Goal: Transaction & Acquisition: Purchase product/service

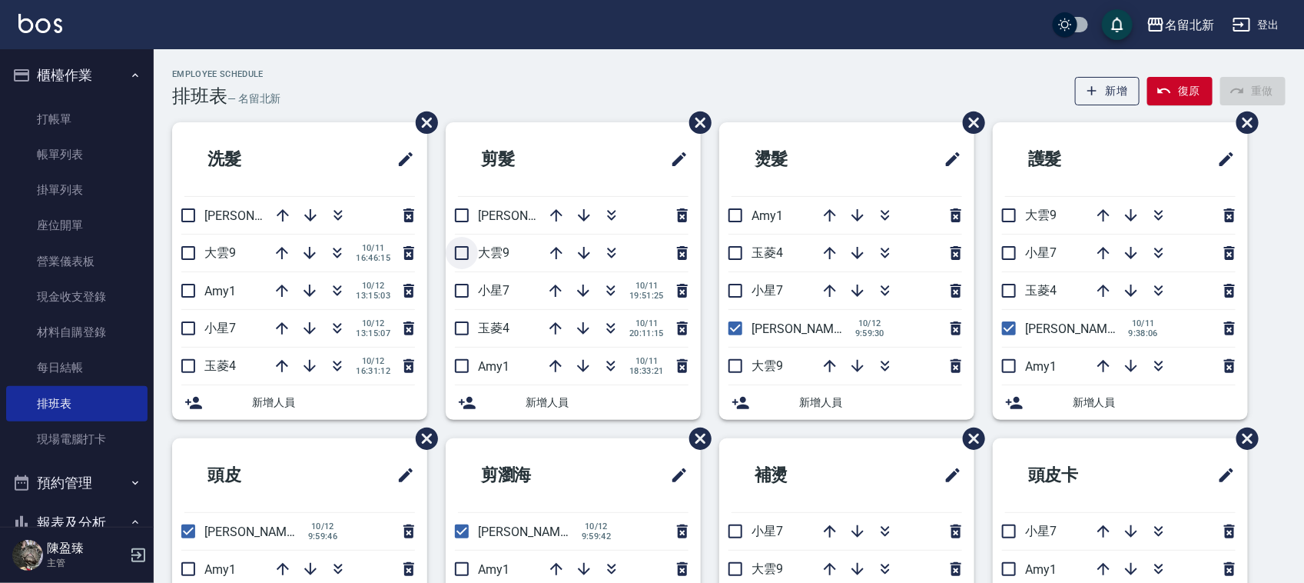
click at [462, 263] on input "checkbox" at bounding box center [462, 253] width 32 height 32
checkbox input "true"
click at [609, 221] on div at bounding box center [615, 215] width 154 height 37
click at [608, 223] on icon "button" at bounding box center [612, 215] width 18 height 18
click at [600, 210] on button "button" at bounding box center [611, 215] width 37 height 37
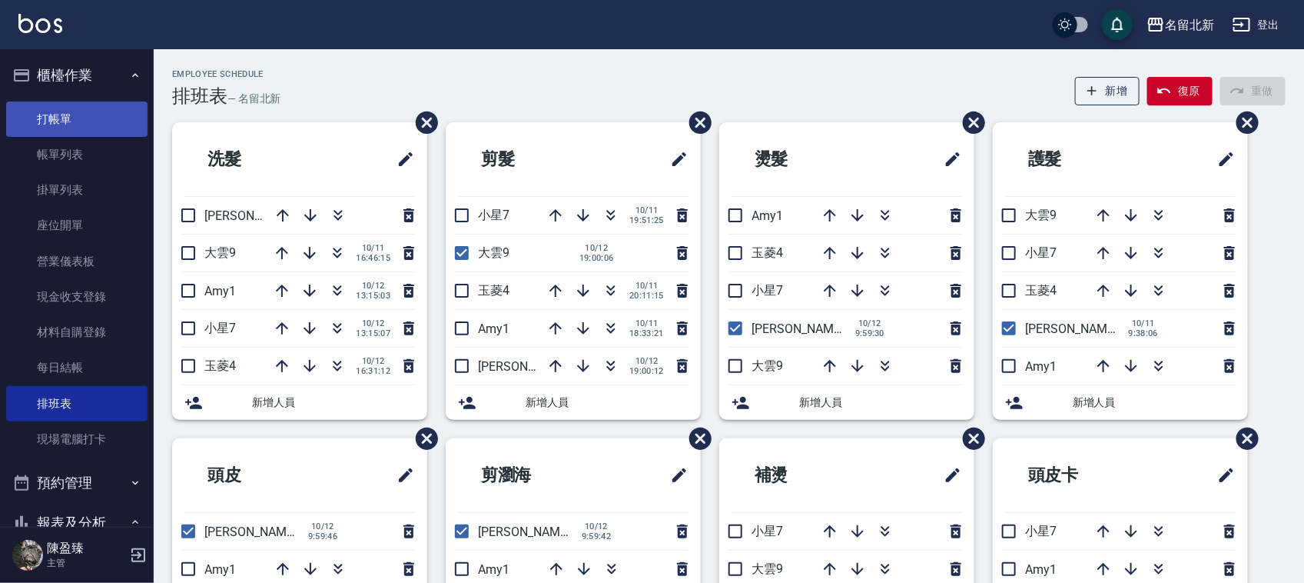
click at [44, 128] on link "打帳單" at bounding box center [76, 118] width 141 height 35
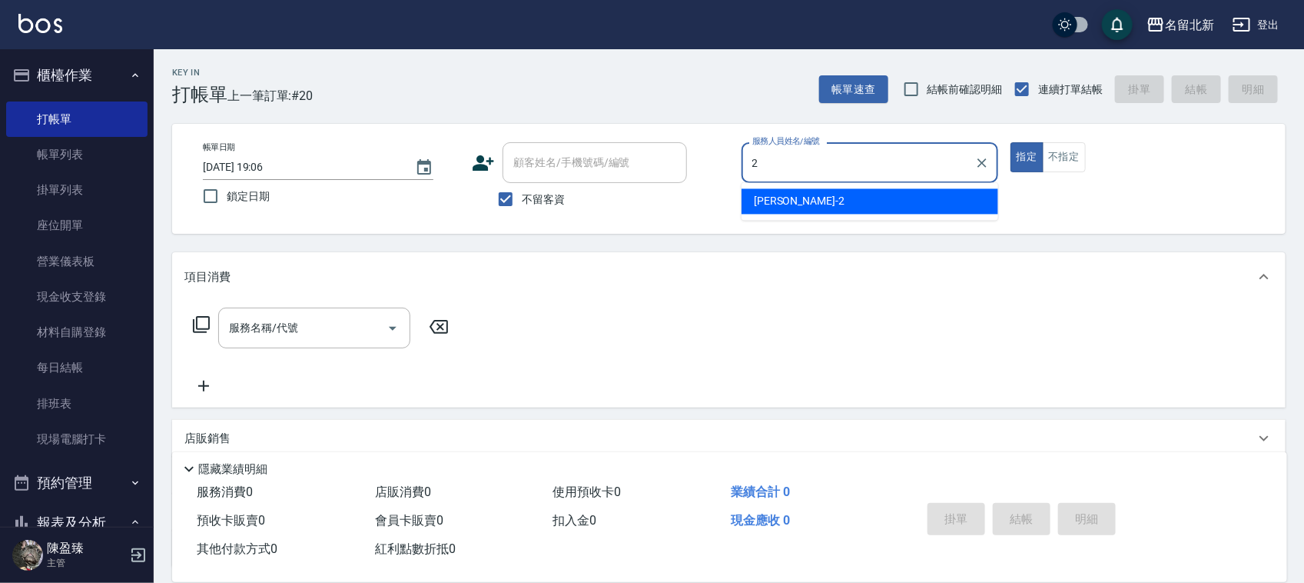
type input "詩芳-2"
type button "true"
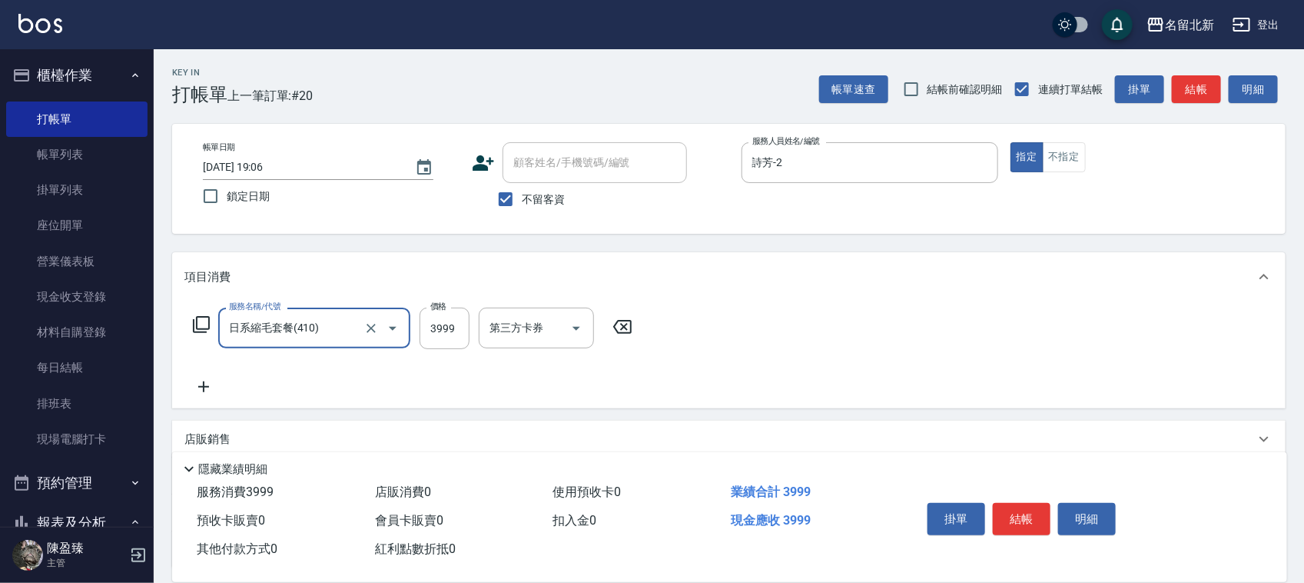
type input "日系縮毛套餐(410)"
type input "3998"
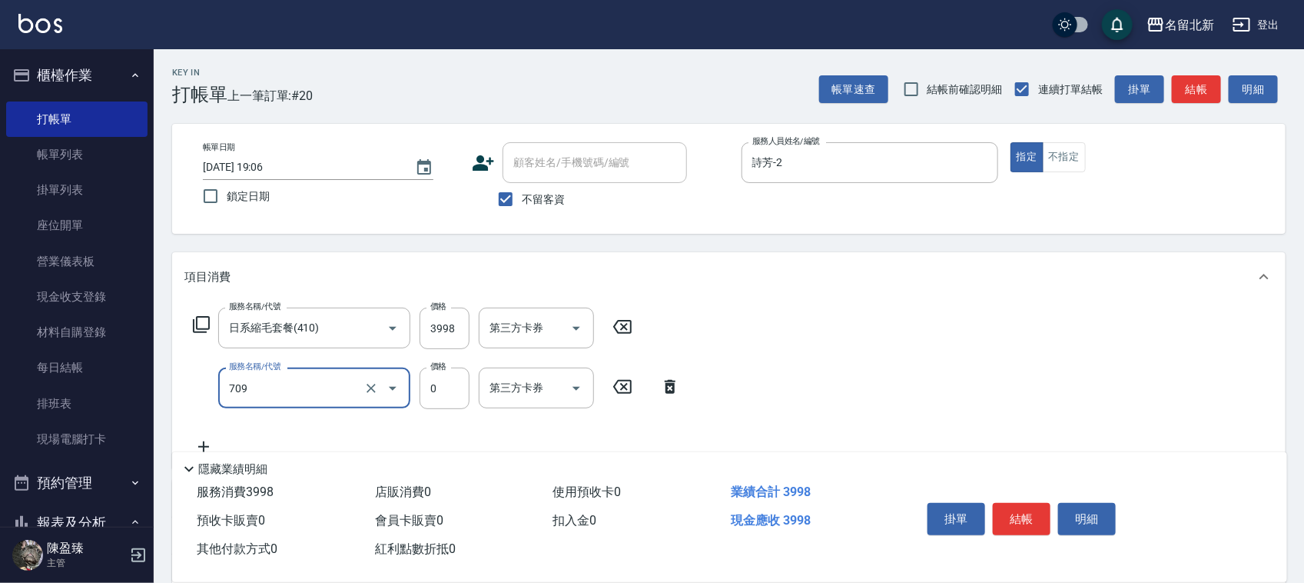
type input "互助90(709)"
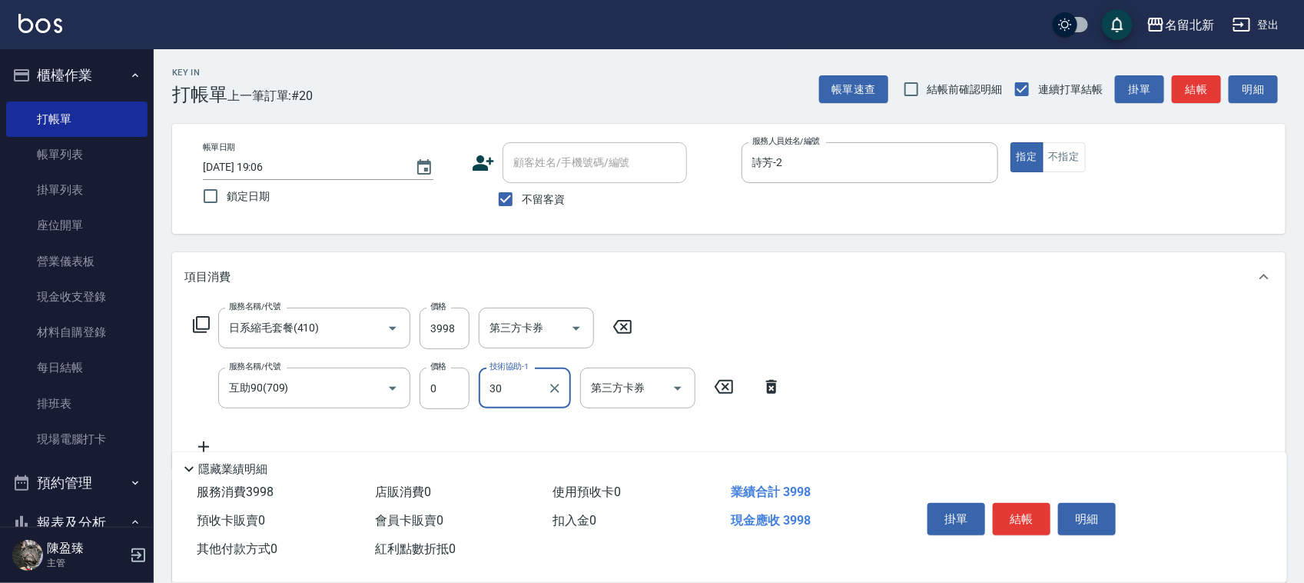
type input "3"
type input "UNA-20"
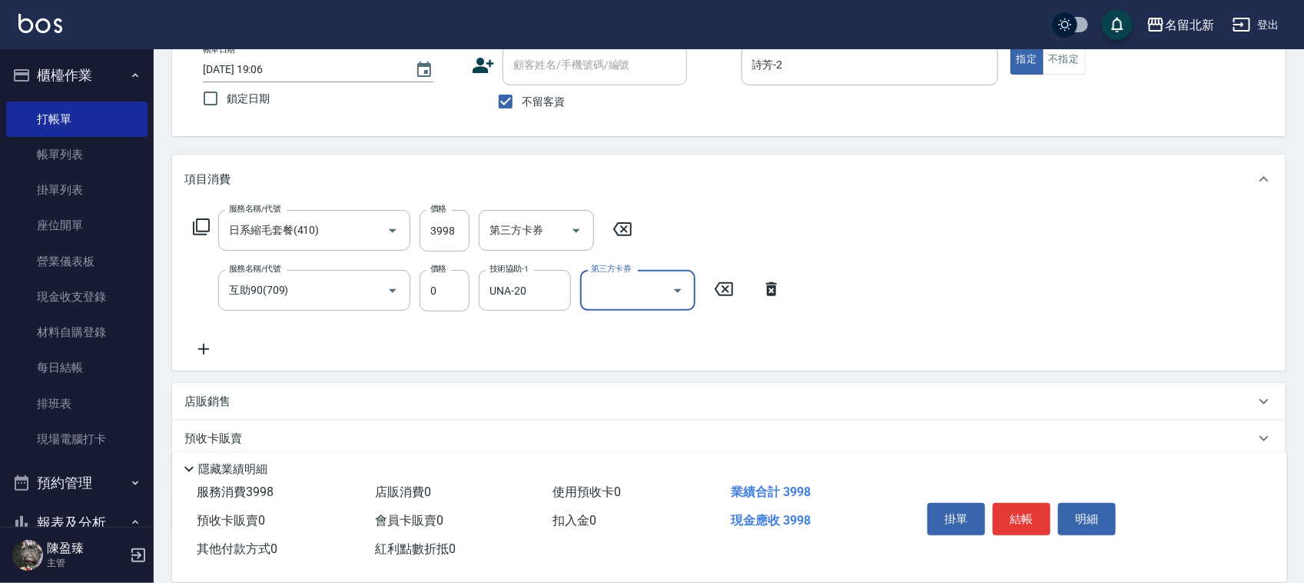
scroll to position [191, 0]
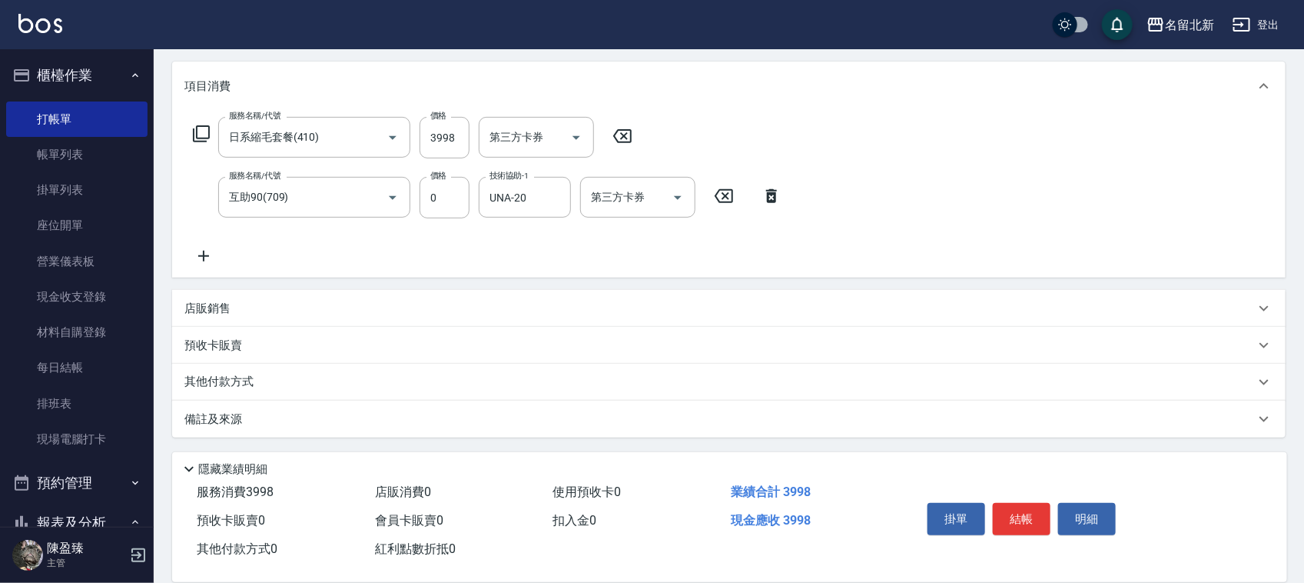
click at [237, 394] on div "其他付款方式" at bounding box center [729, 382] width 1114 height 37
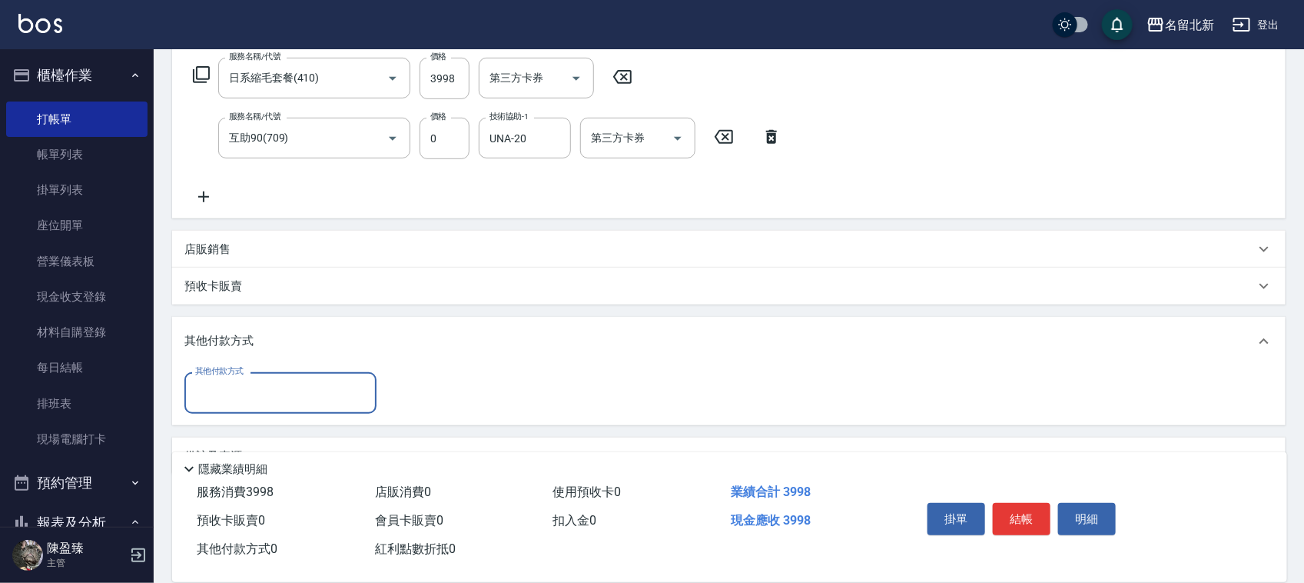
scroll to position [267, 0]
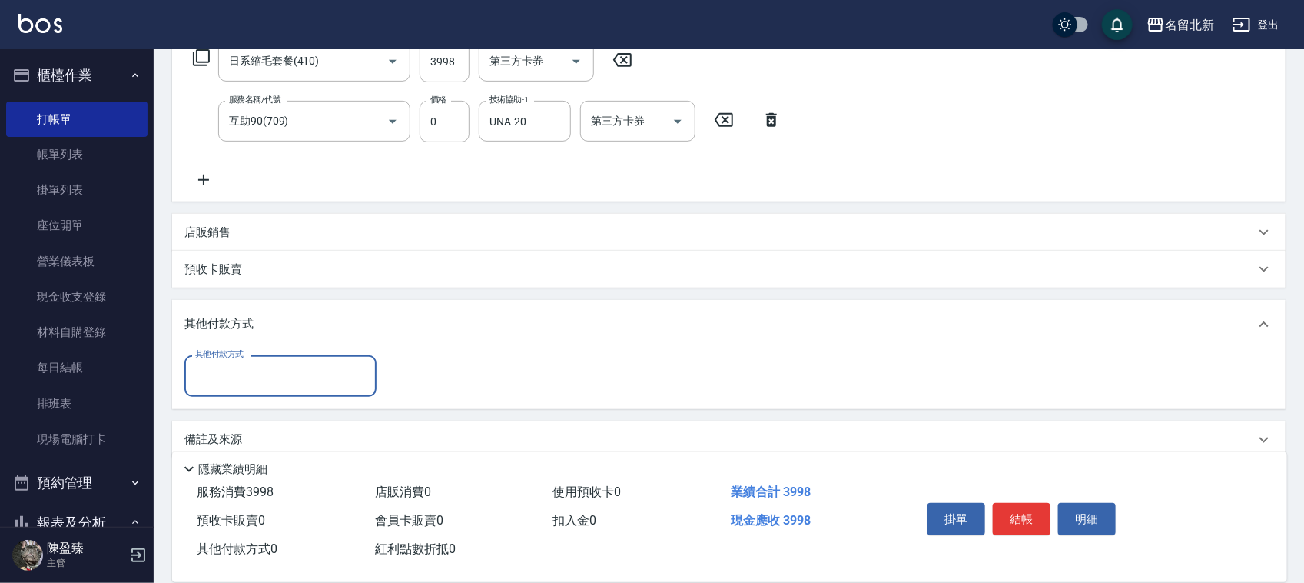
click at [218, 365] on input "其他付款方式" at bounding box center [280, 375] width 178 height 27
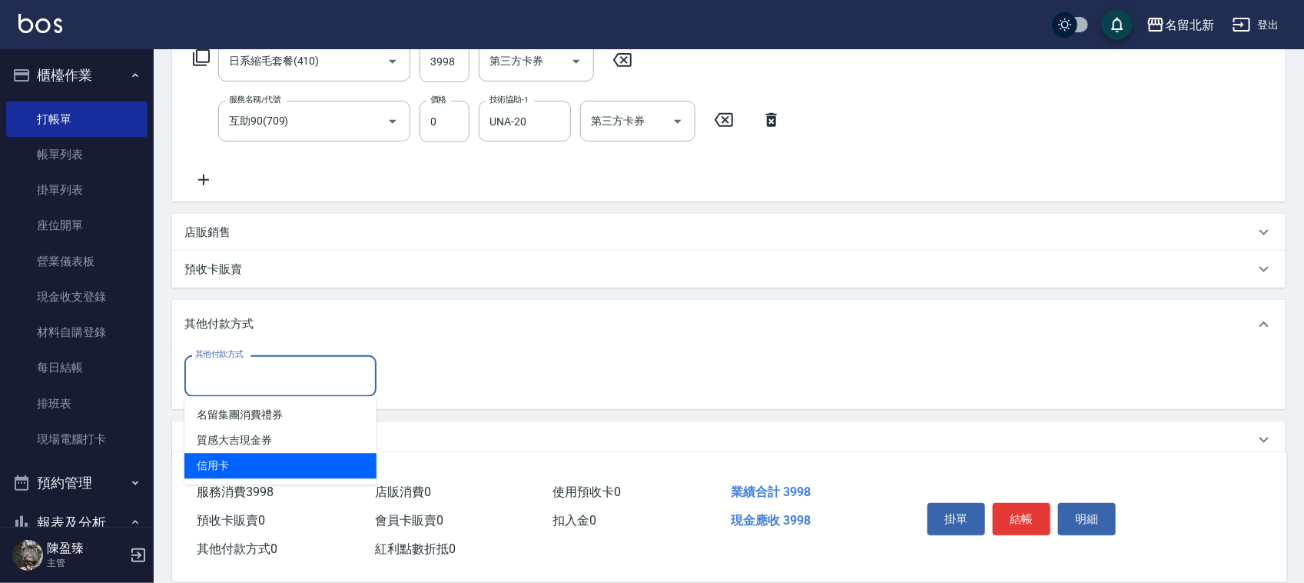
click at [231, 458] on span "信用卡" at bounding box center [280, 466] width 192 height 25
type input "信用卡"
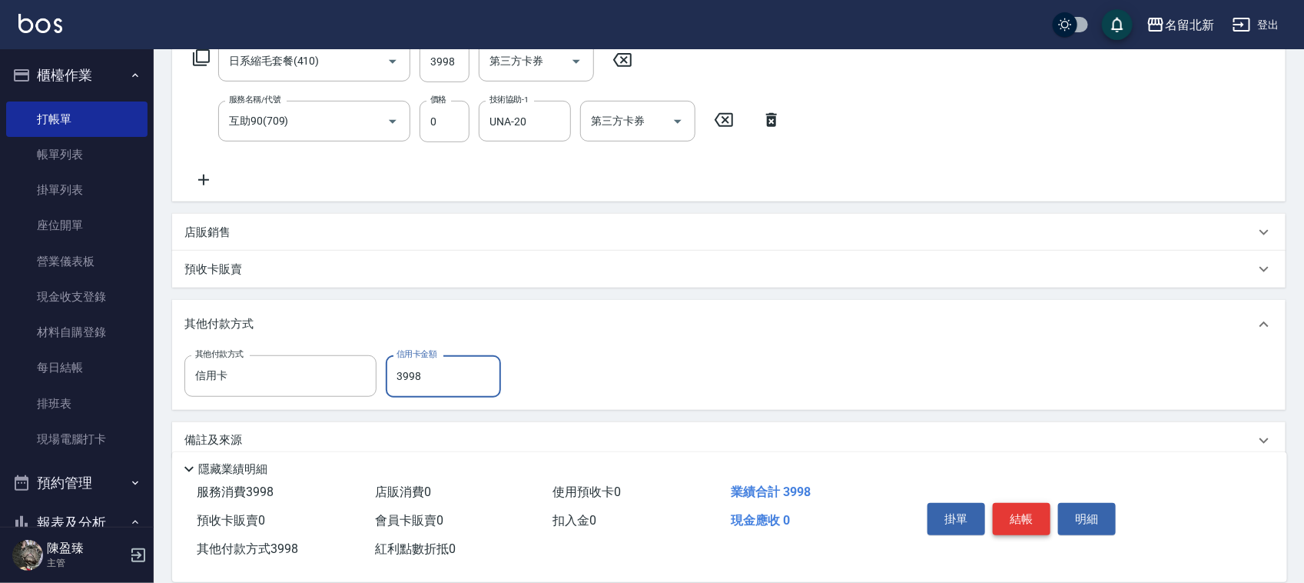
type input "3998"
click at [1038, 503] on button "結帳" at bounding box center [1022, 519] width 58 height 32
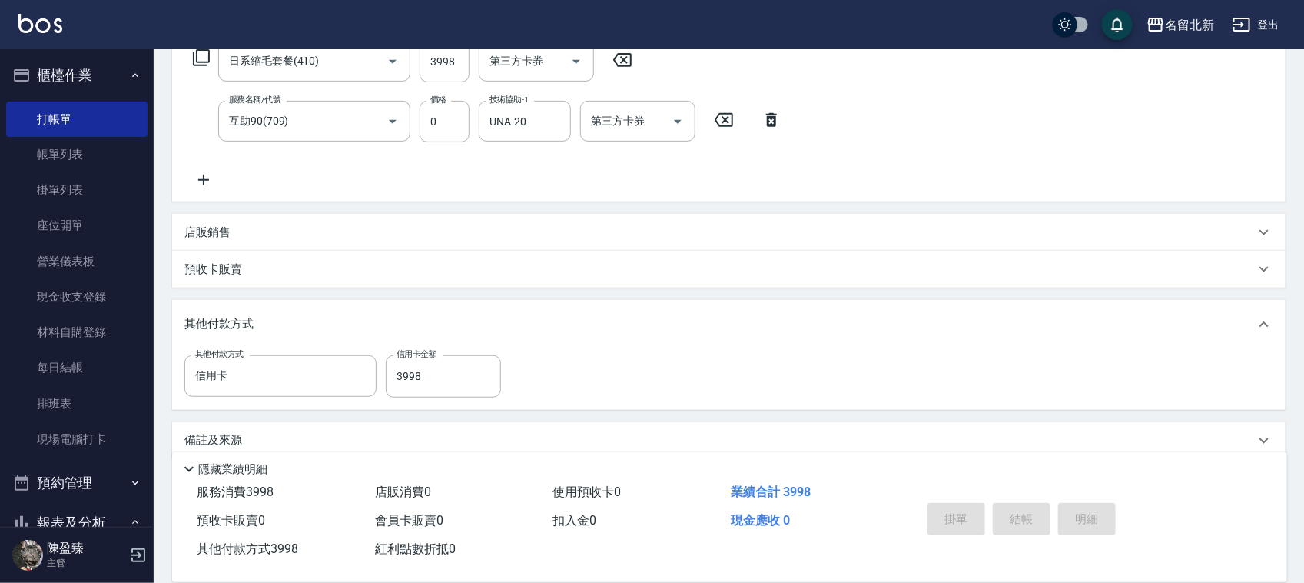
type input "[DATE] 19:07"
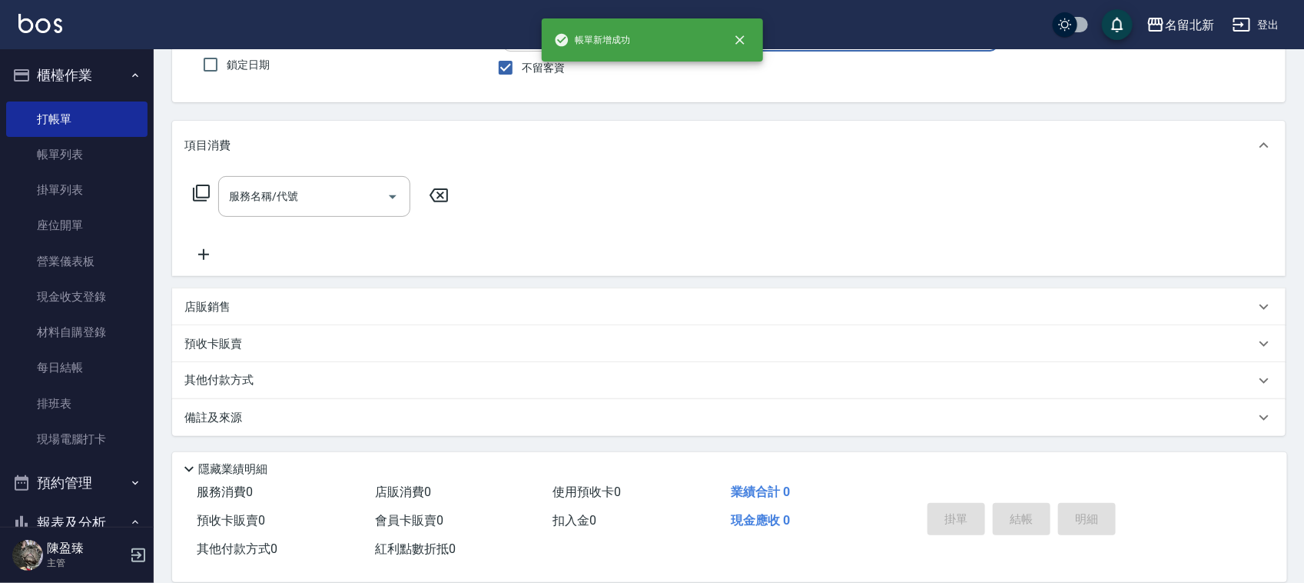
scroll to position [0, 0]
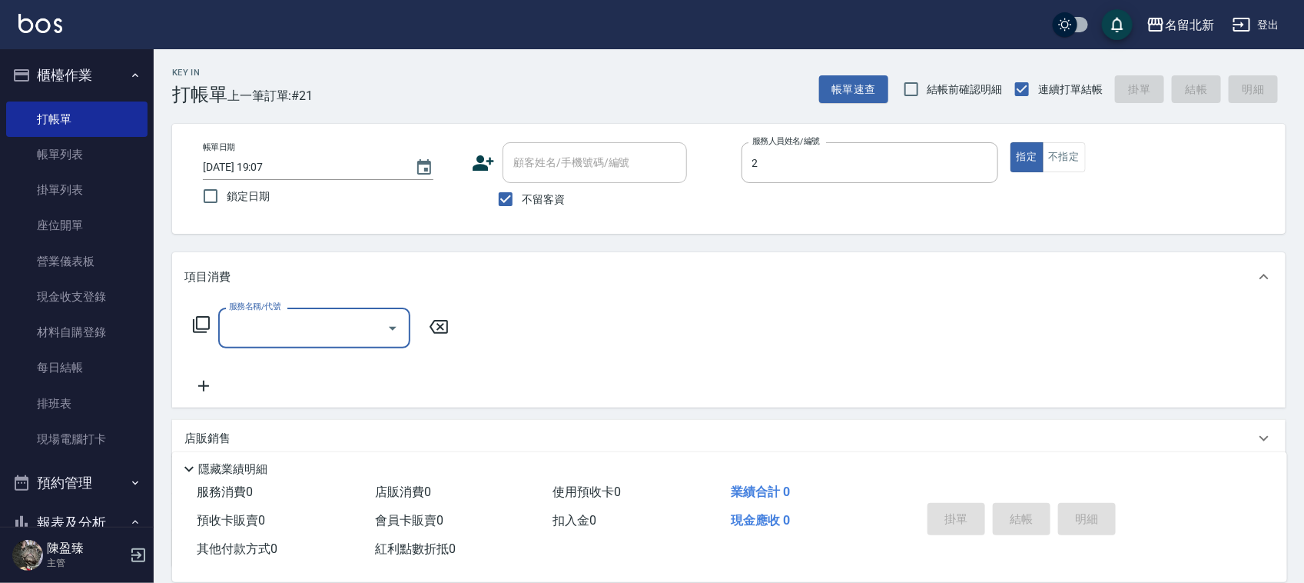
type input "詩芳-2"
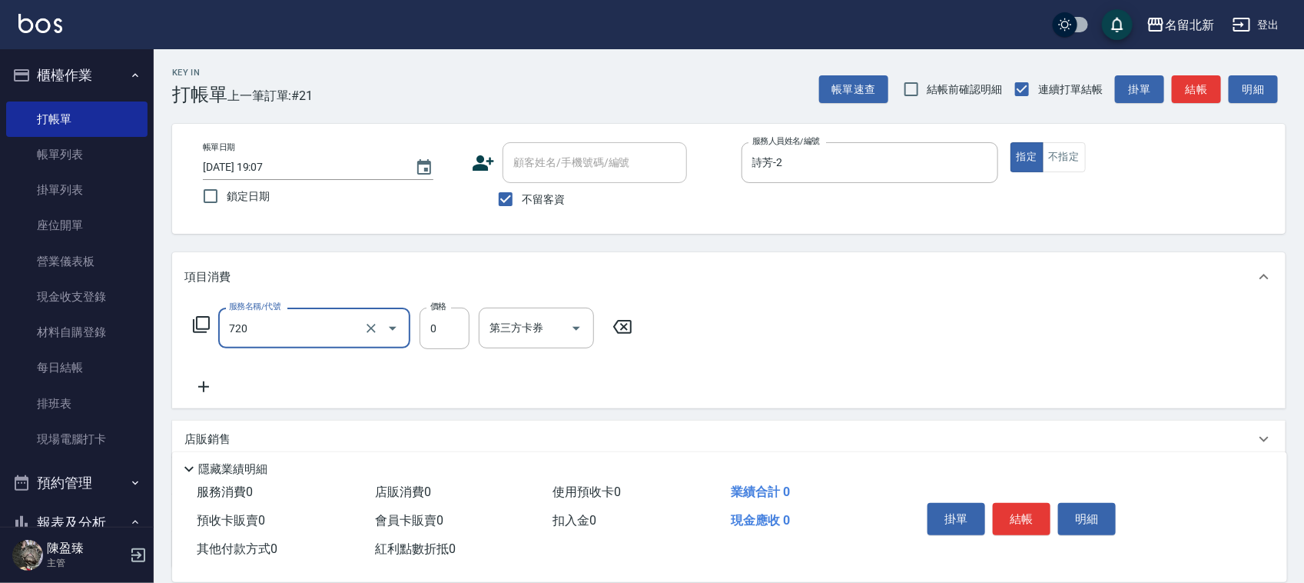
type input "互助200(720)"
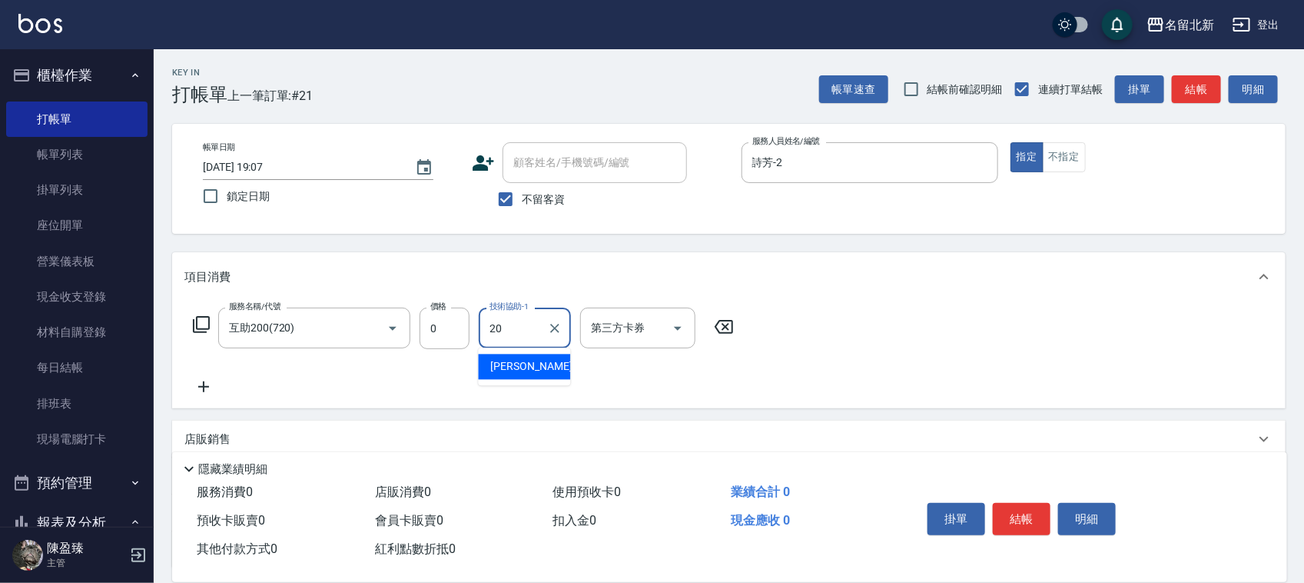
type input "UNA-20"
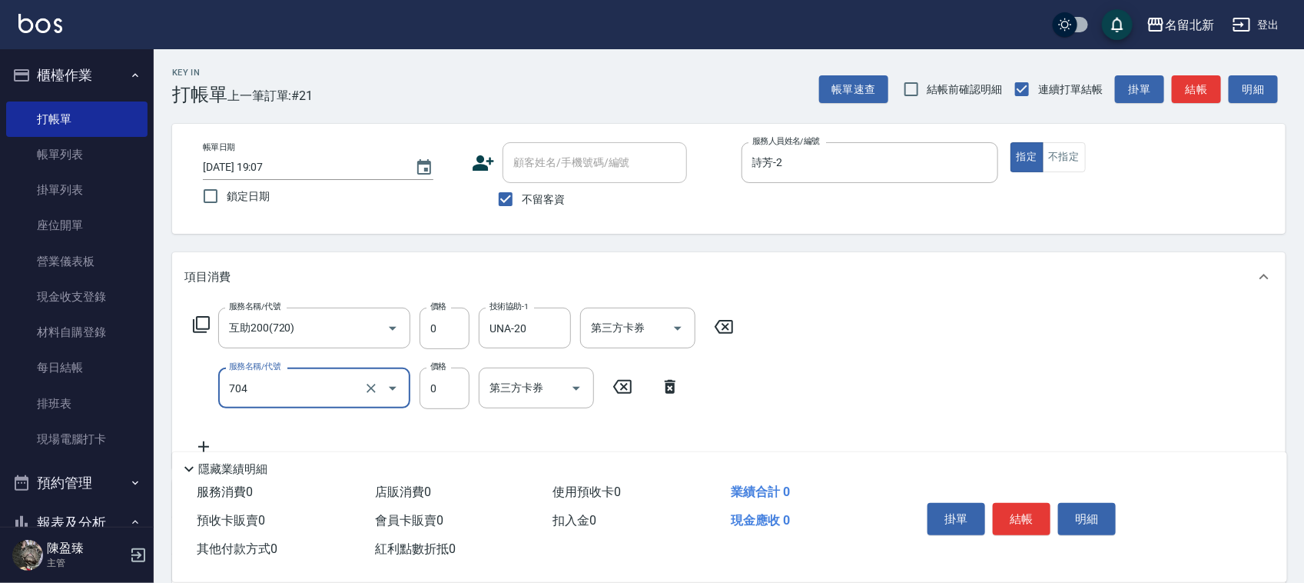
type input "精油洗.互助40(704)"
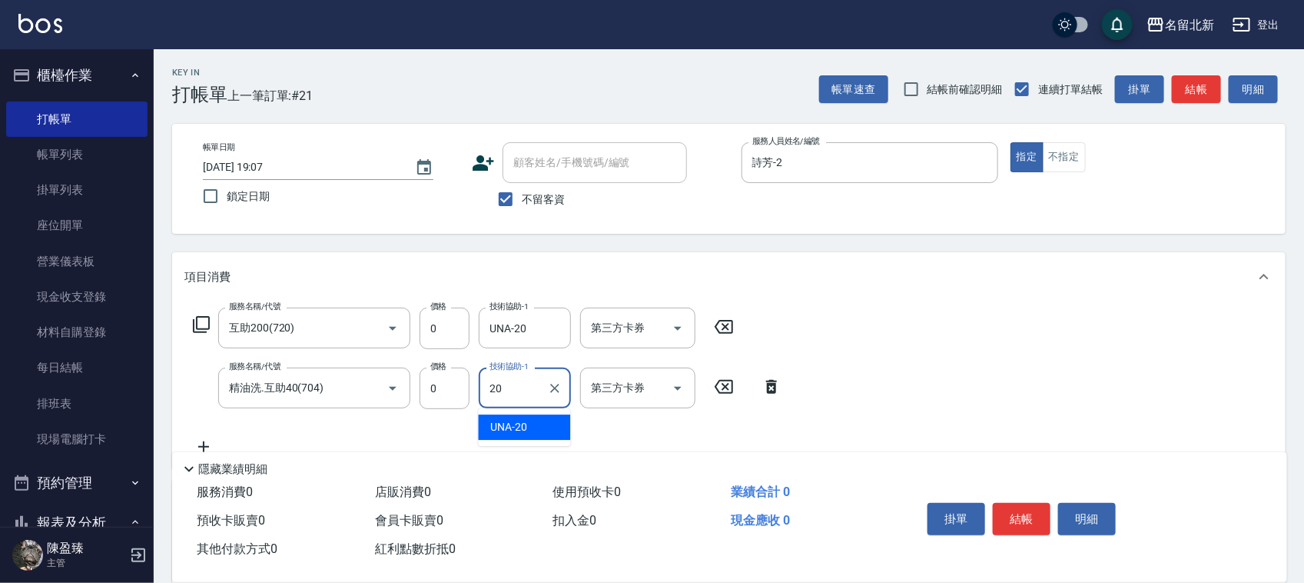
type input "UNA-20"
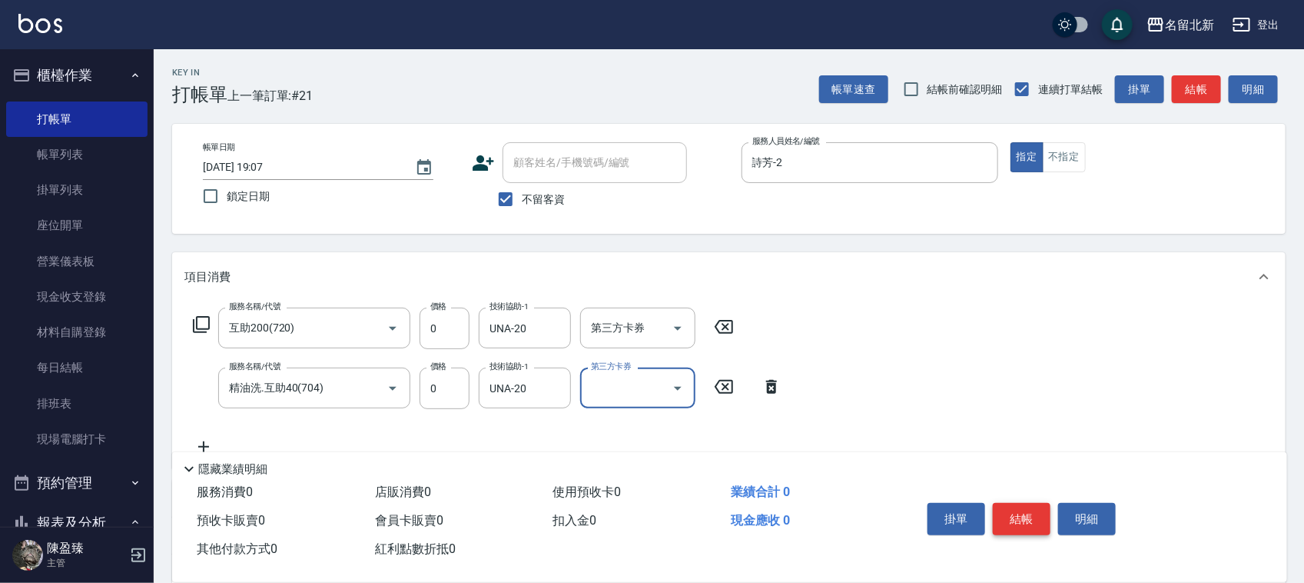
click at [1028, 509] on button "結帳" at bounding box center [1022, 519] width 58 height 32
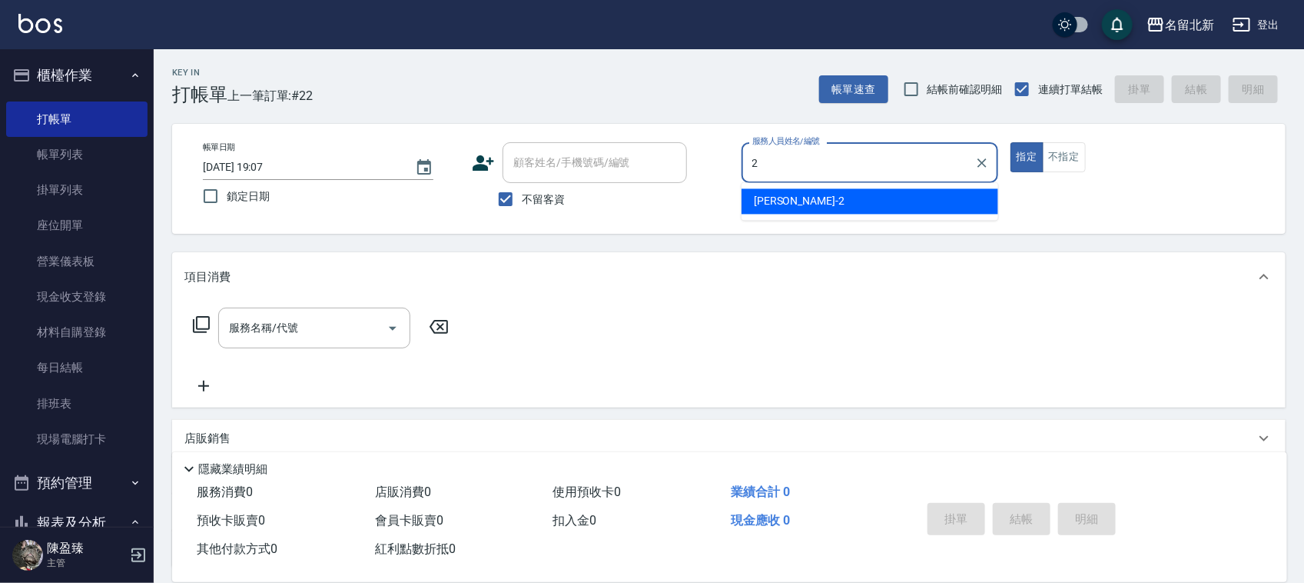
type input "詩芳-2"
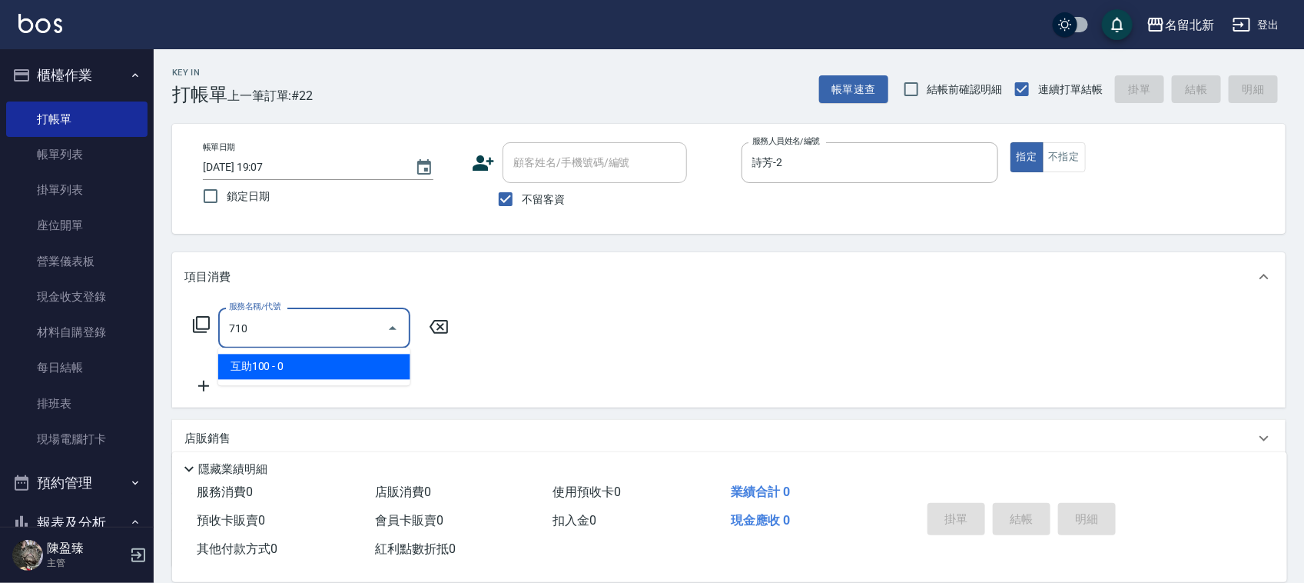
type input "互助100(710)"
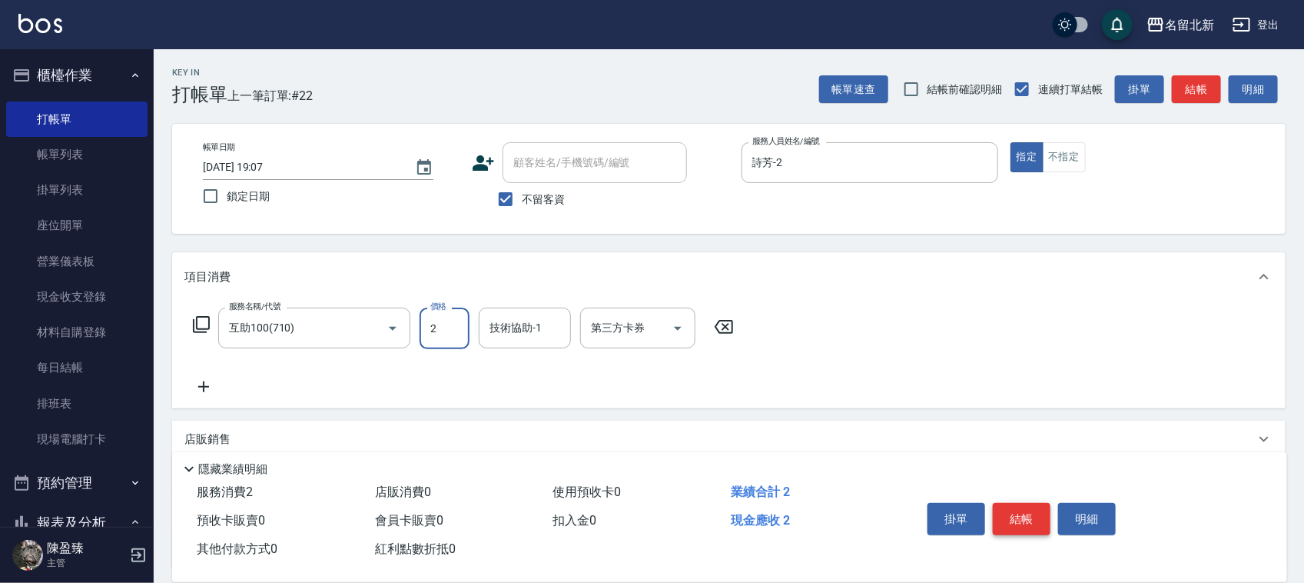
type input "0"
type input "[PERSON_NAME]-21"
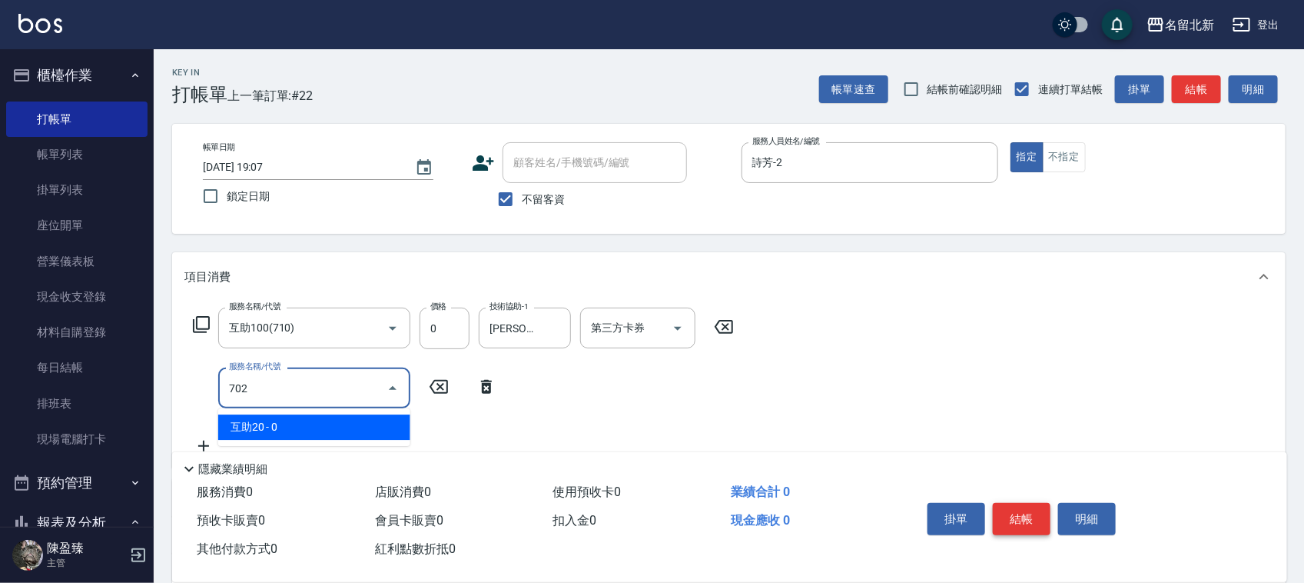
type input "互助20(702)"
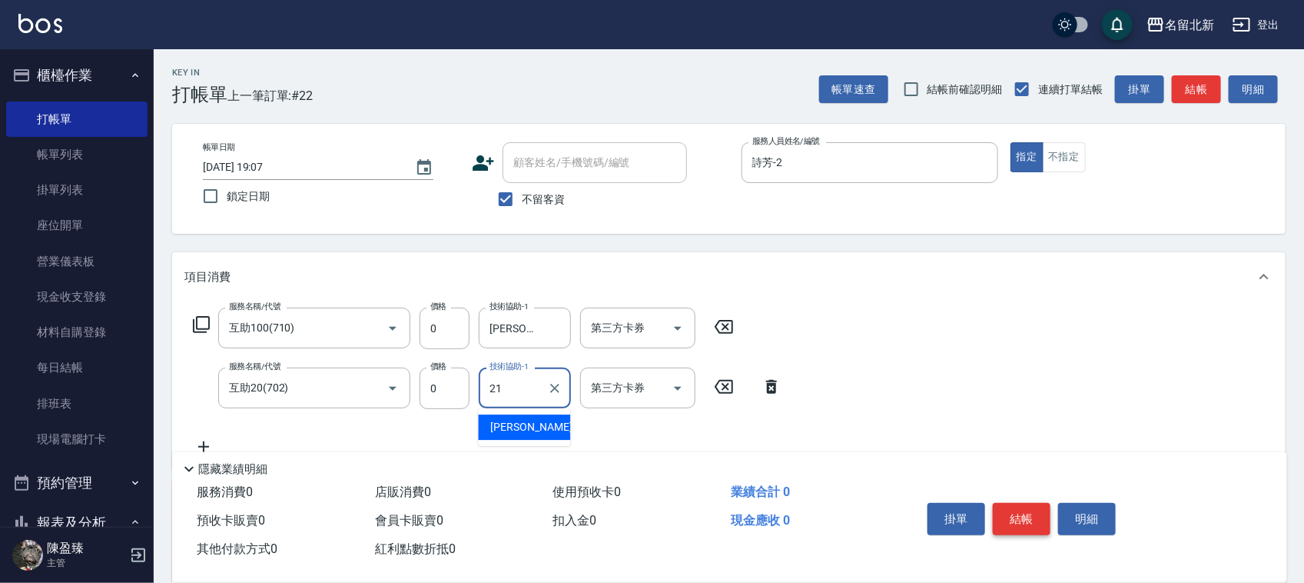
type input "[PERSON_NAME]-21"
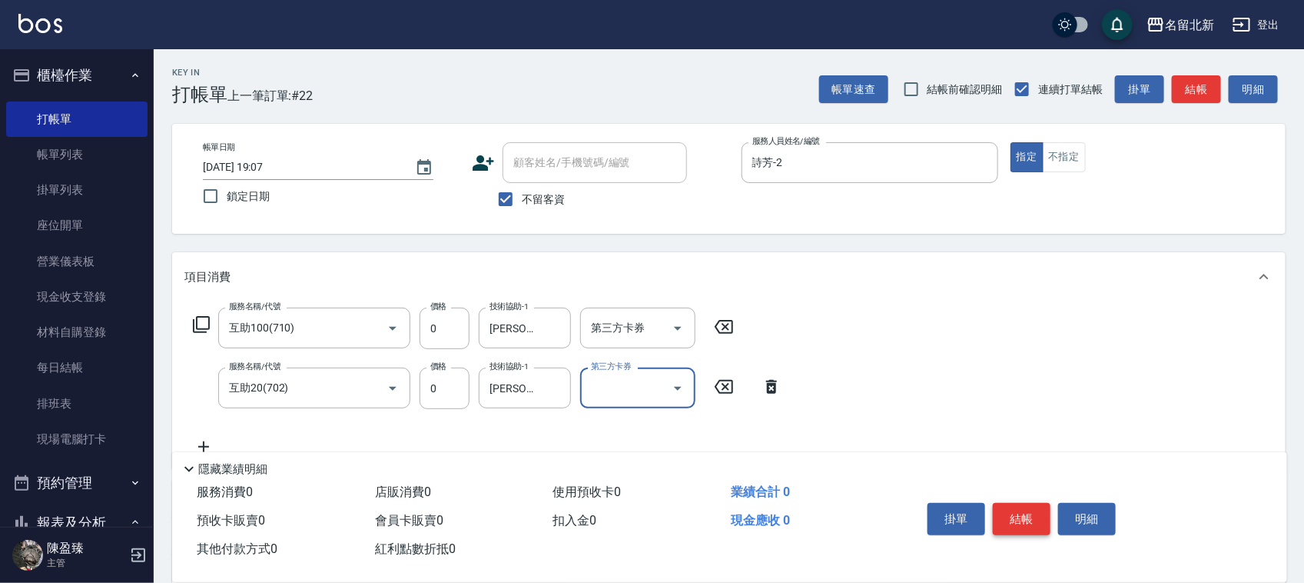
click at [1028, 510] on button "結帳" at bounding box center [1022, 519] width 58 height 32
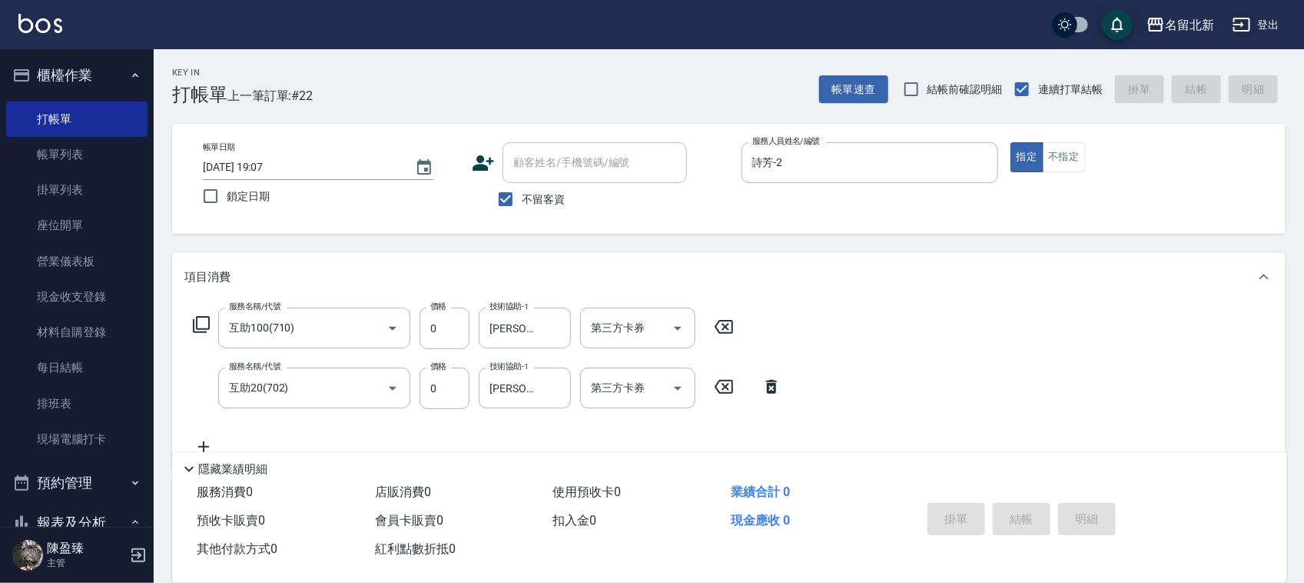
type input "[DATE] 19:08"
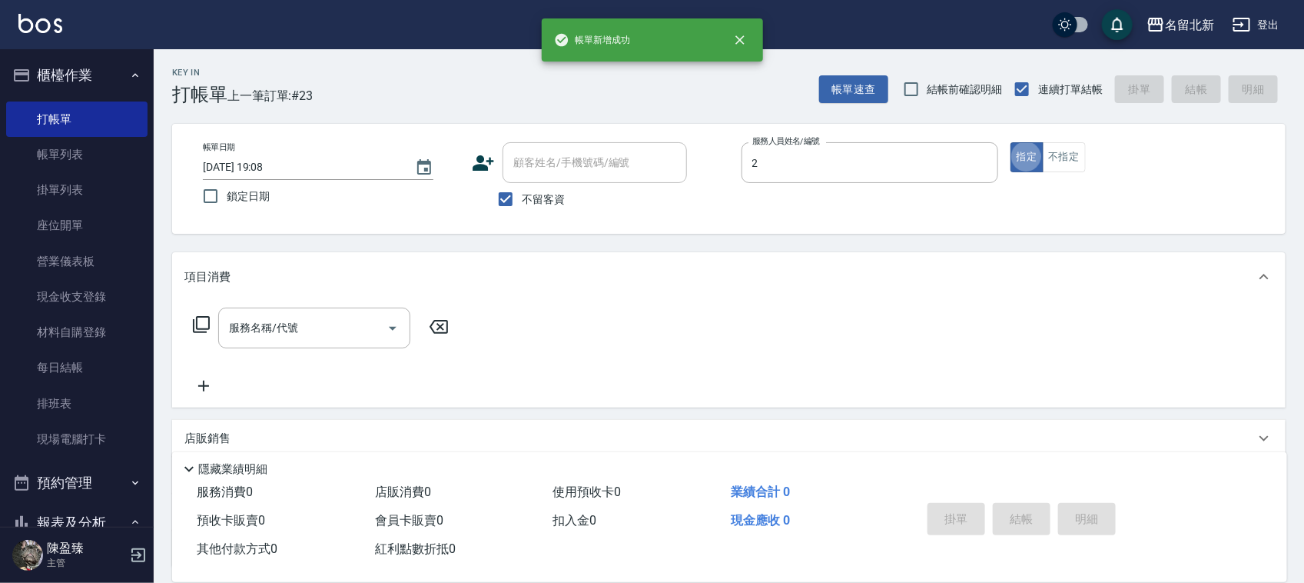
type input "詩芳-2"
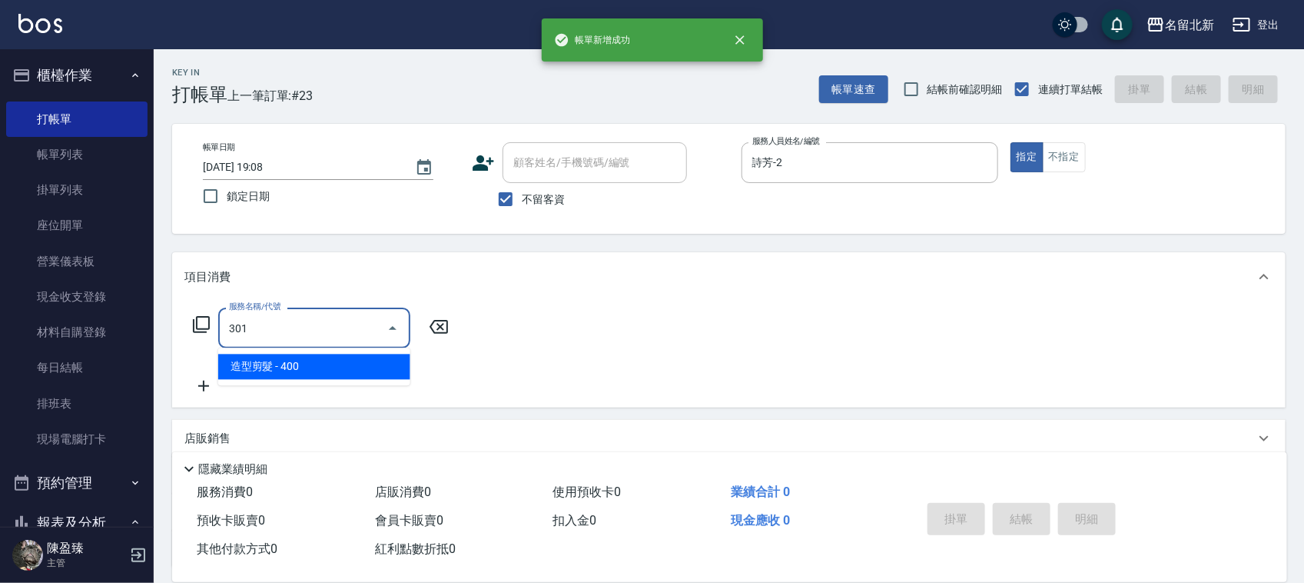
type input "造型剪髮(301)"
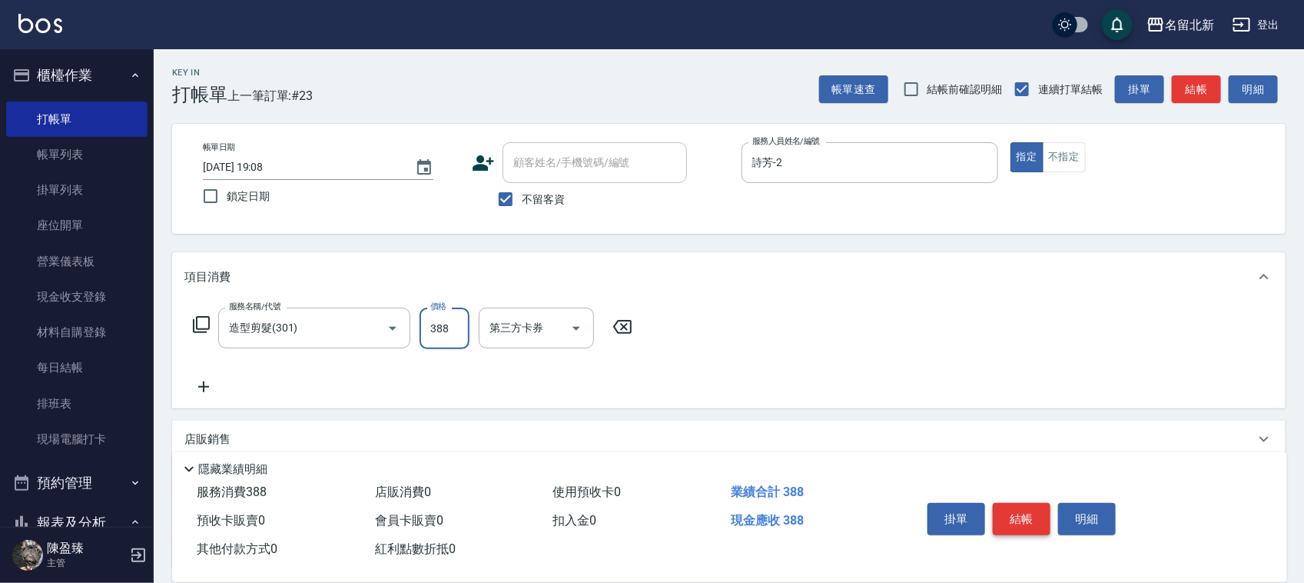
type input "388"
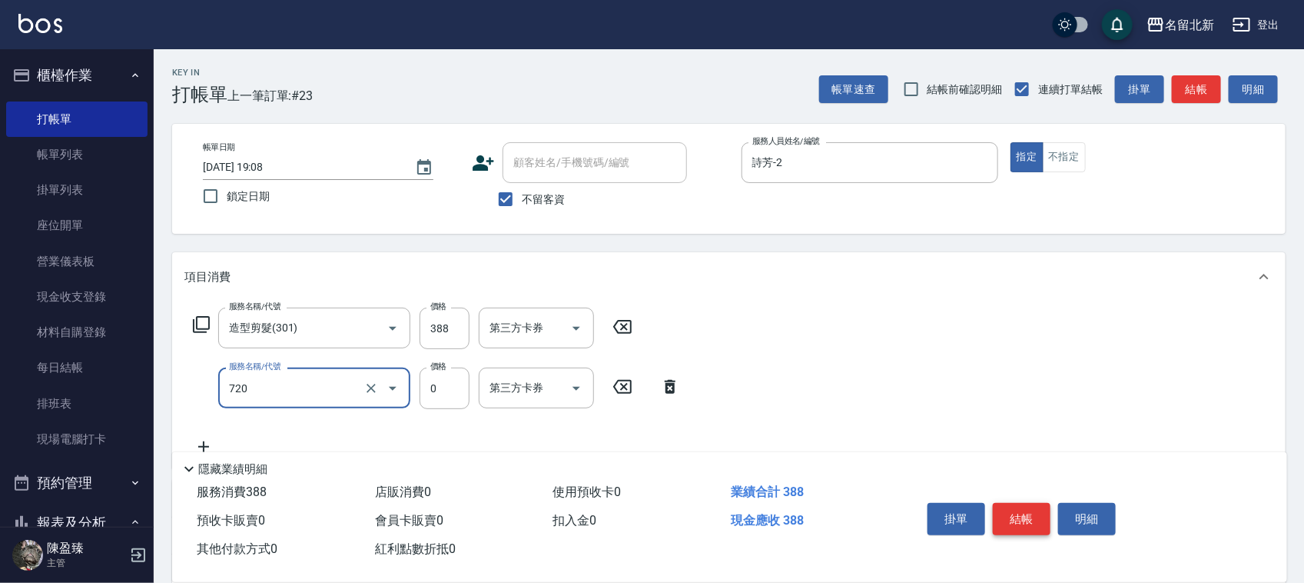
type input "互助200(720)"
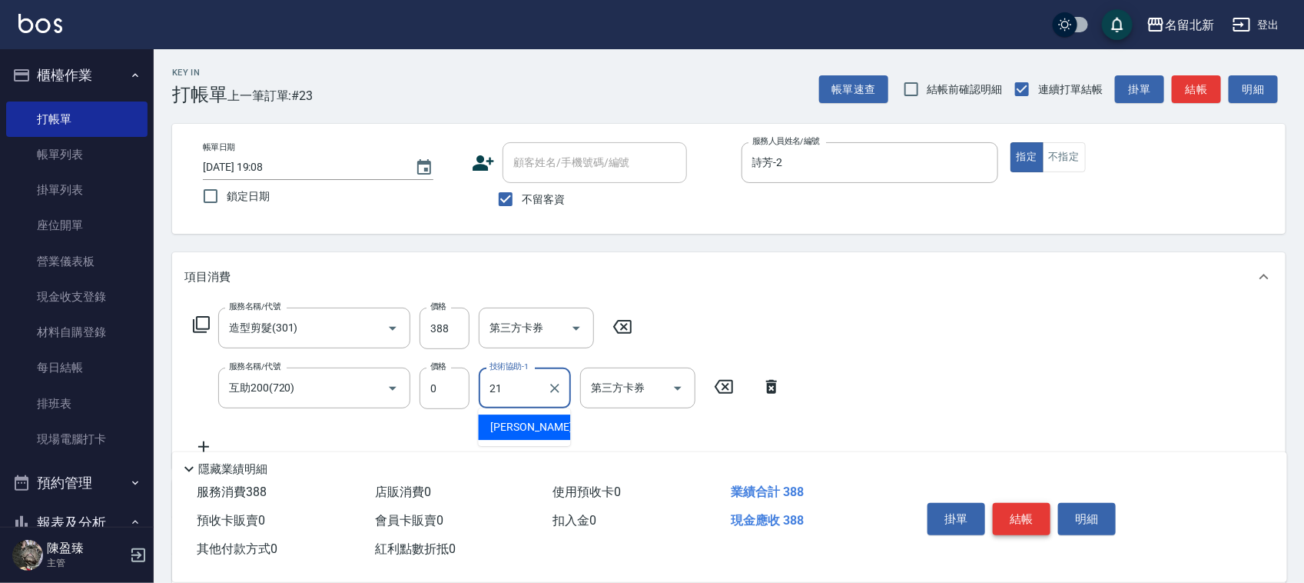
type input "[PERSON_NAME]-21"
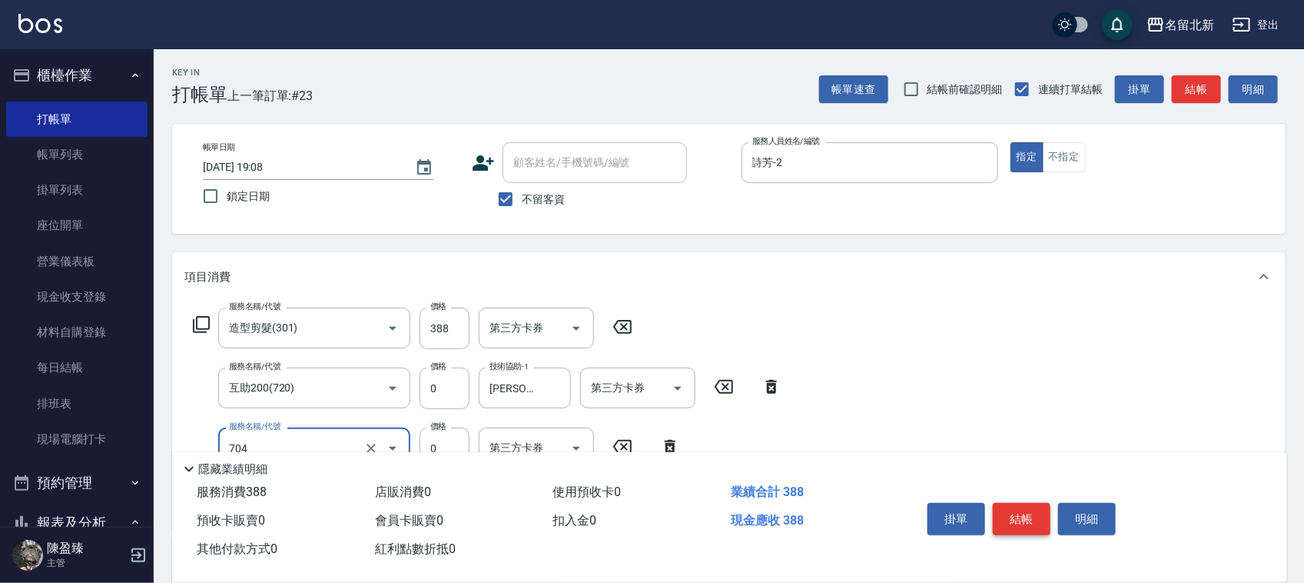
type input "精油洗.互助40(704)"
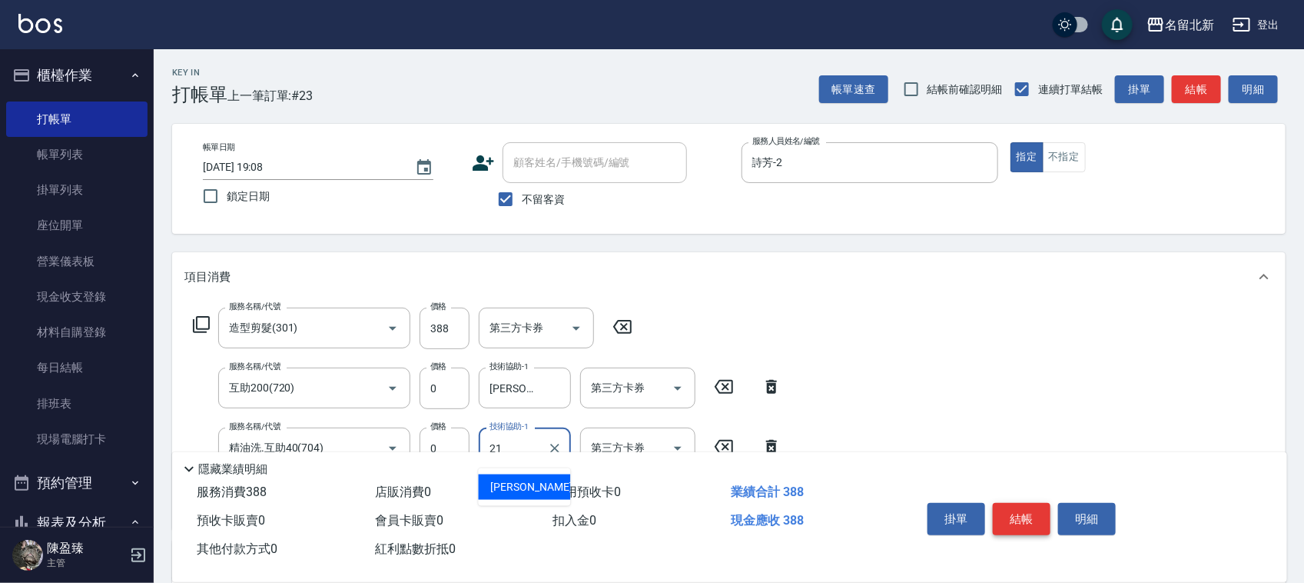
type input "[PERSON_NAME]-21"
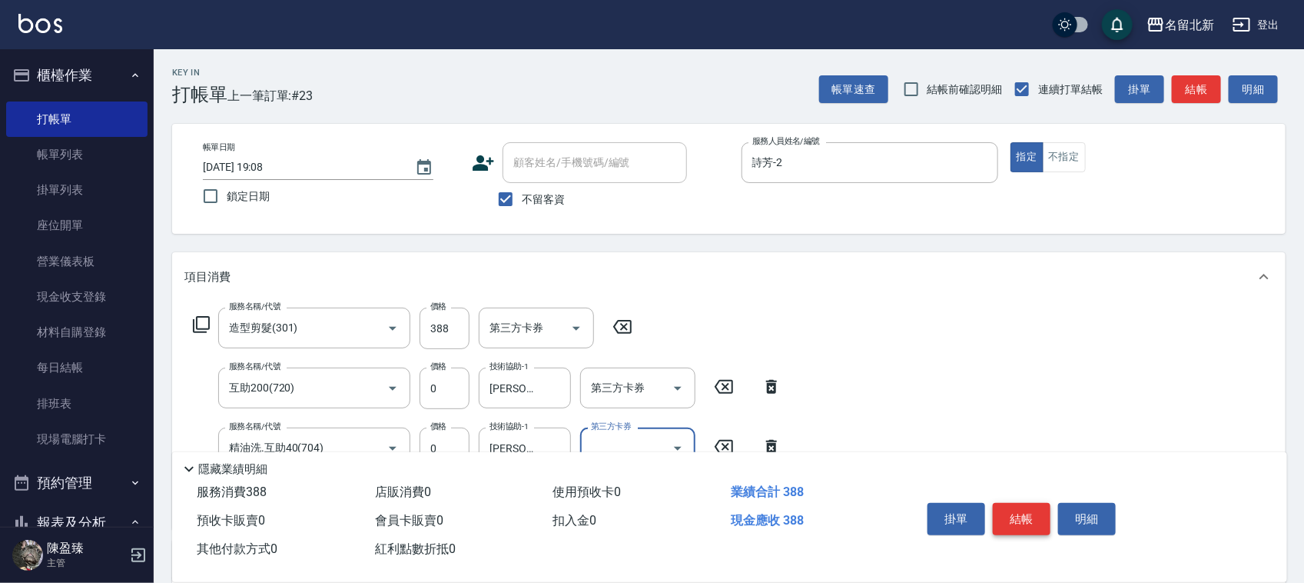
click at [1028, 508] on button "結帳" at bounding box center [1022, 519] width 58 height 32
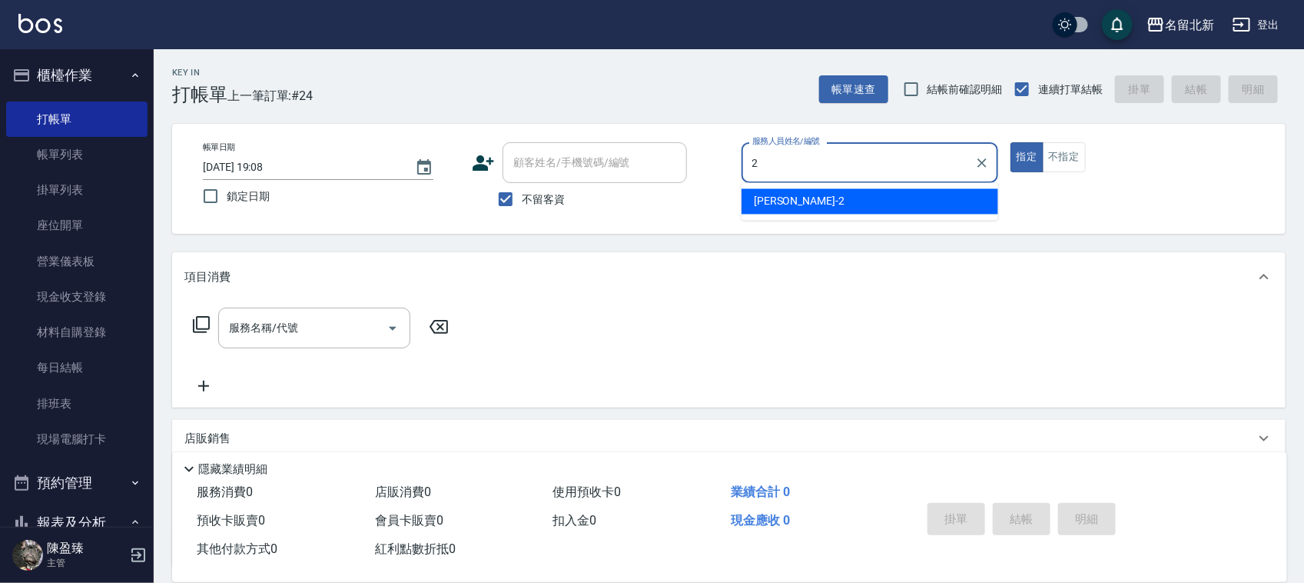
type input "詩芳-2"
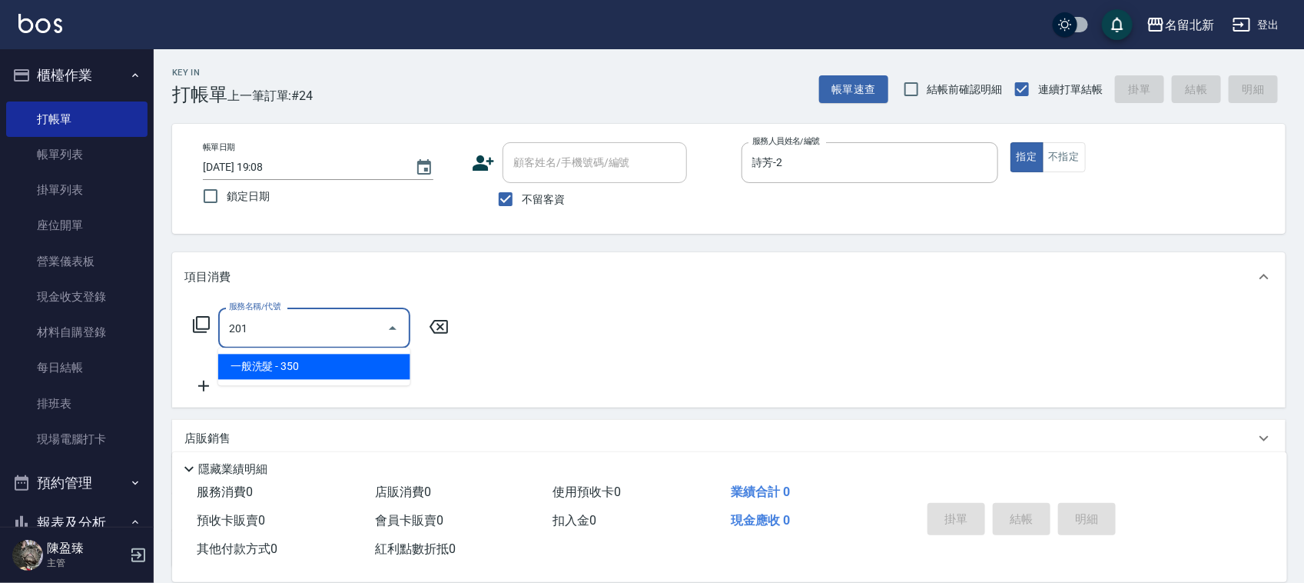
type input "一般洗髮(201)"
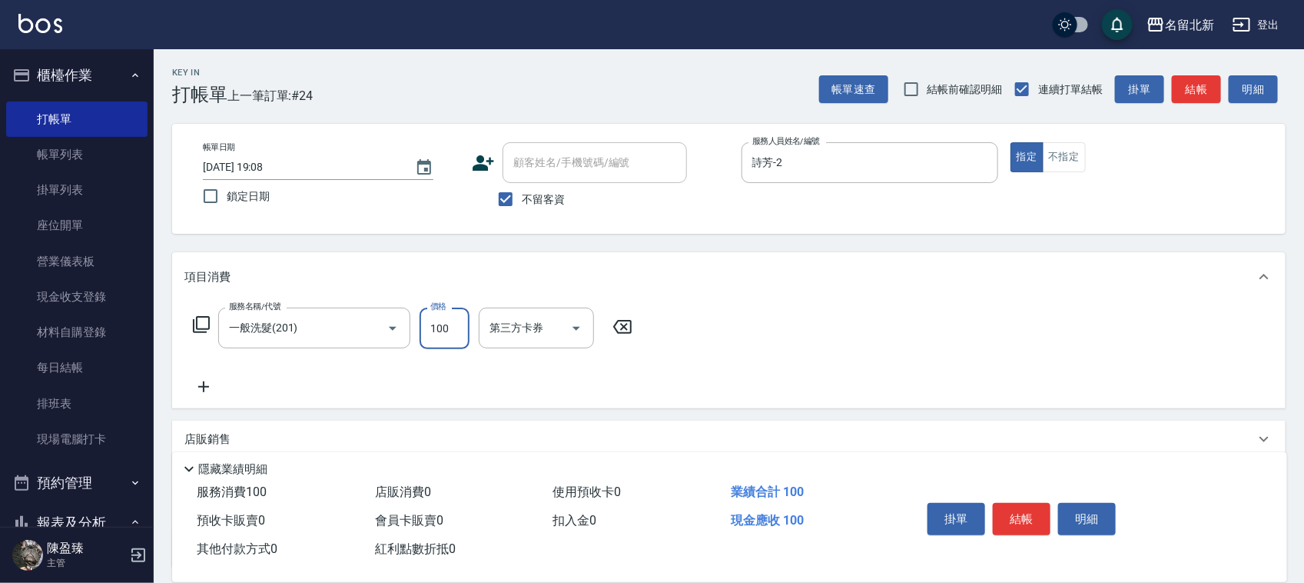
type input "100"
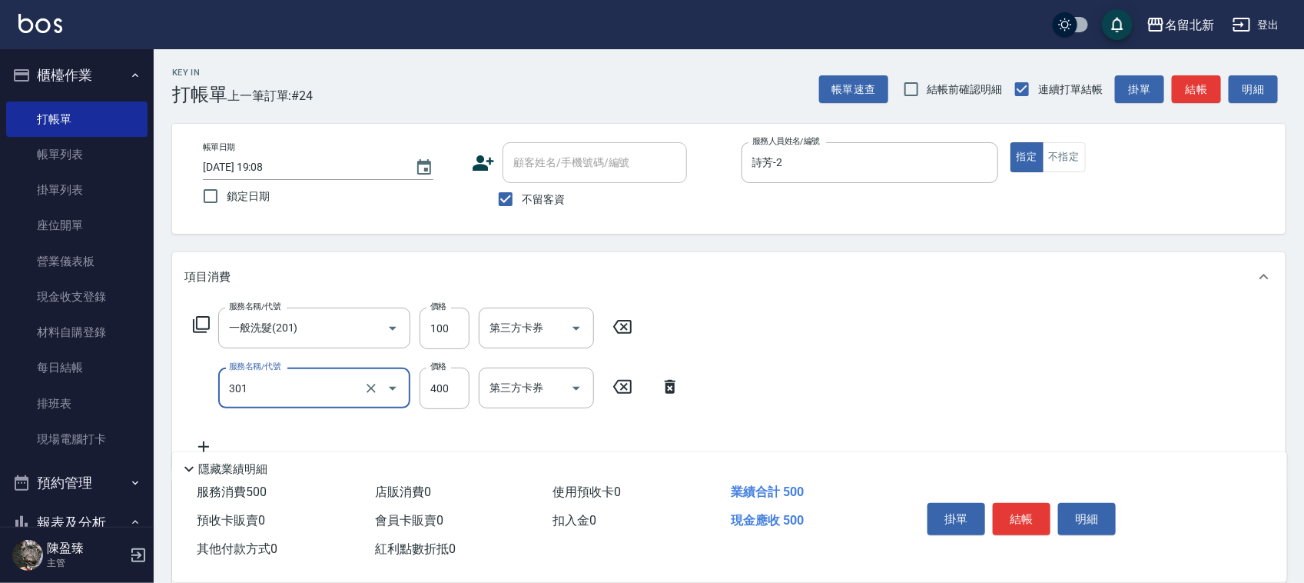
type input "造型剪髮(301)"
type input "388"
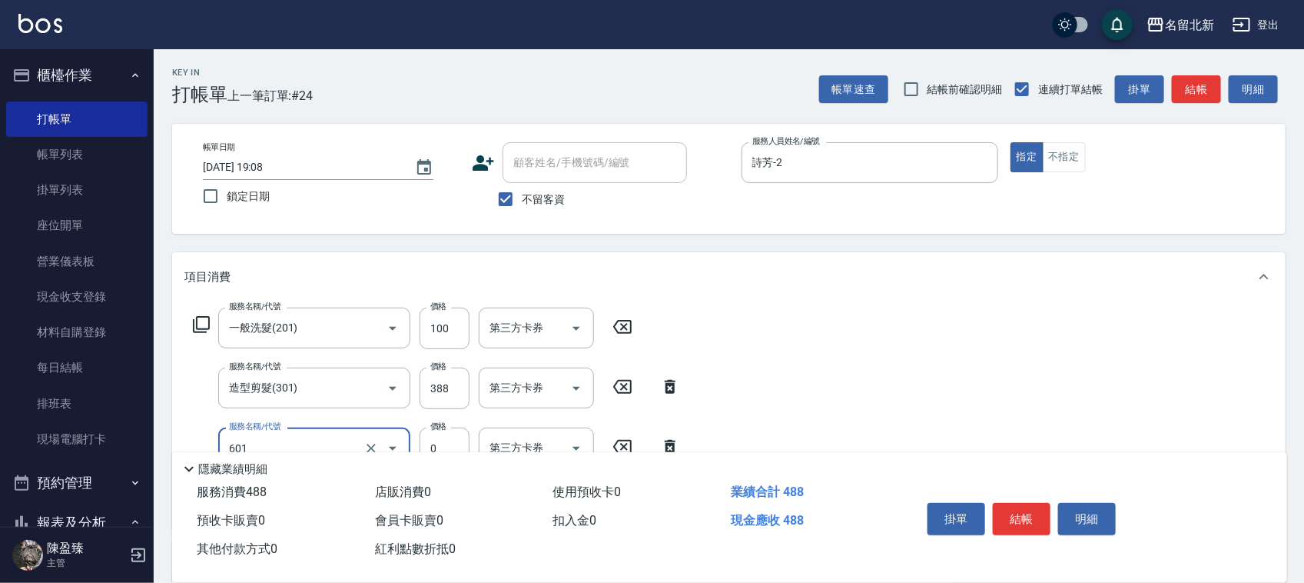
type input "使用護髮卡(601)"
type input "948"
type input "入公司(p01)"
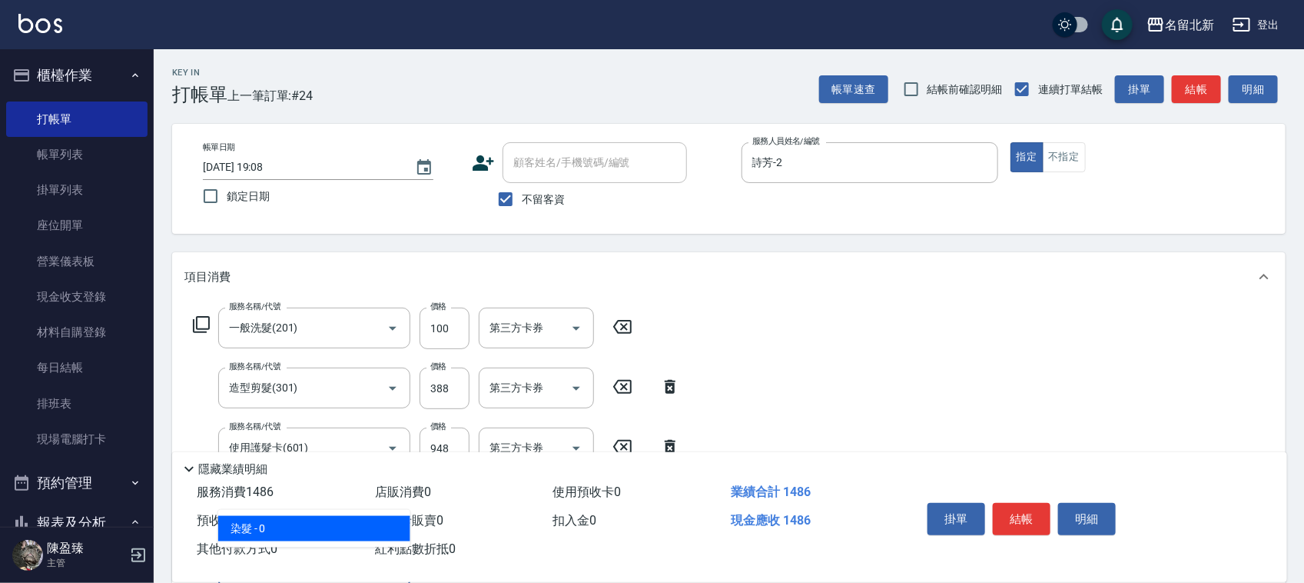
type input "染髮(501)"
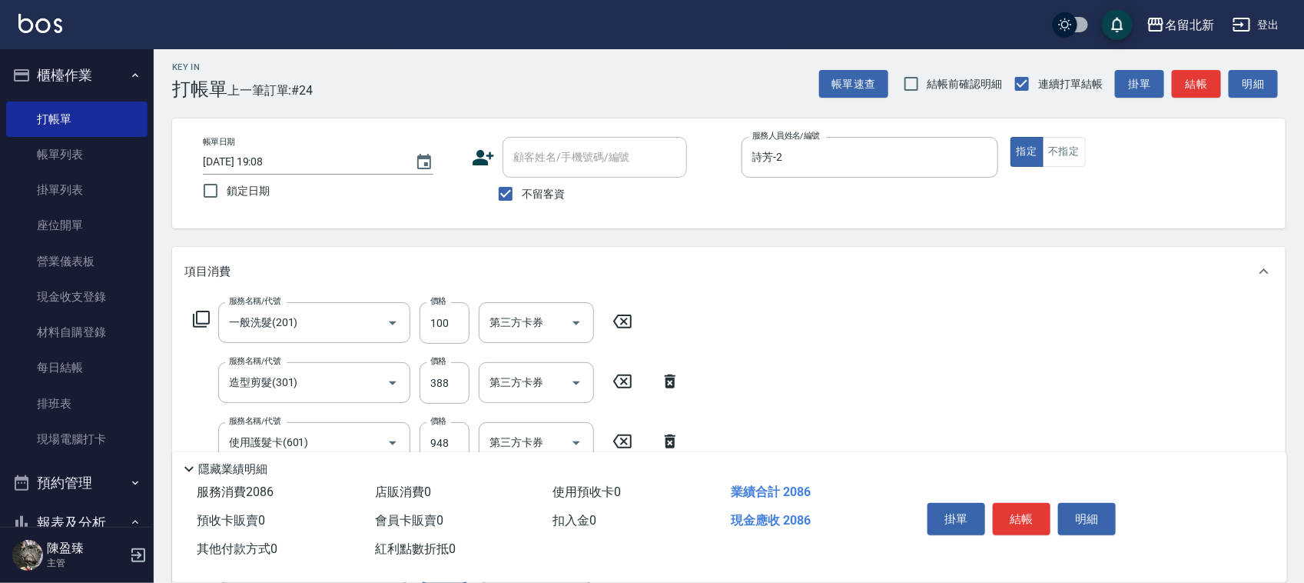
type input "600"
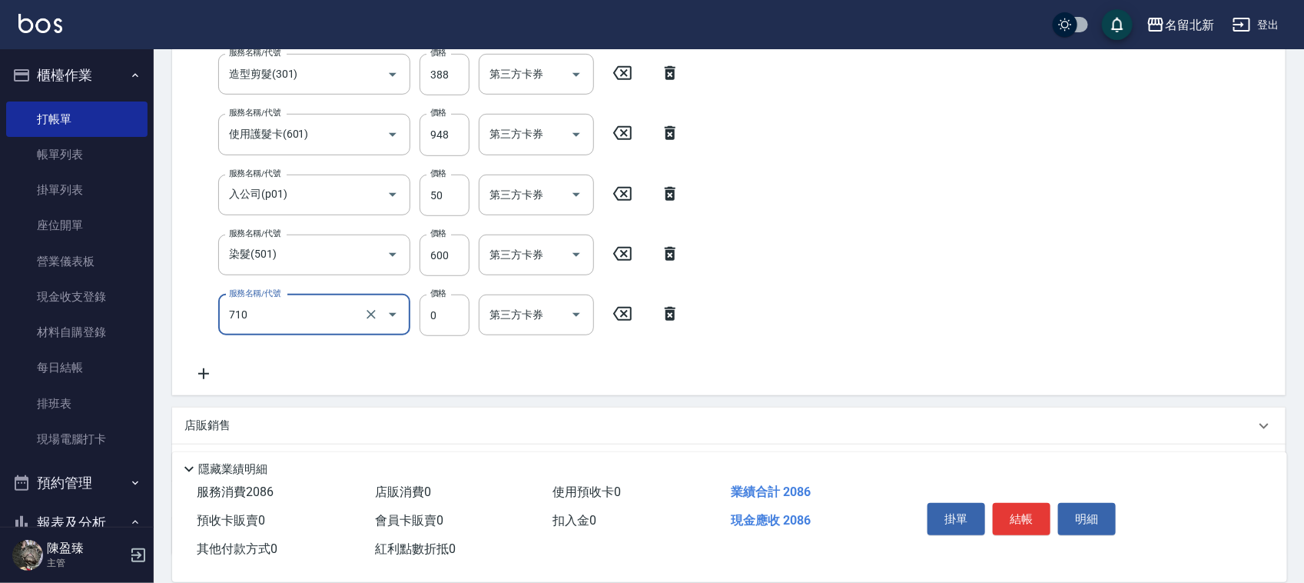
type input "互助100(710)"
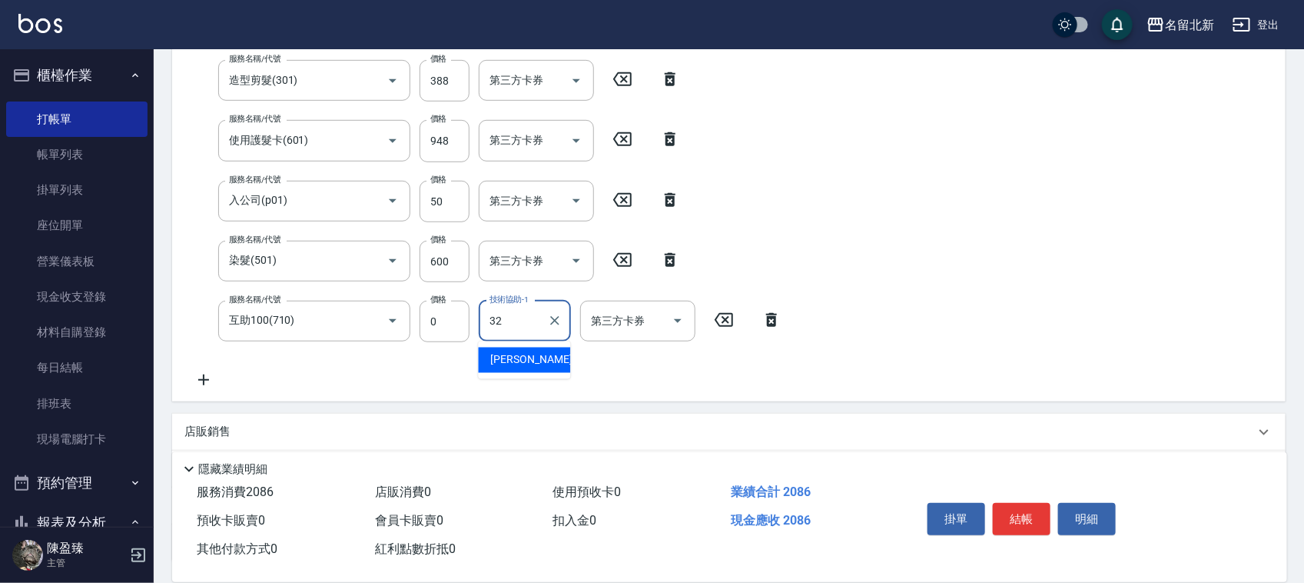
type input "品萱-32"
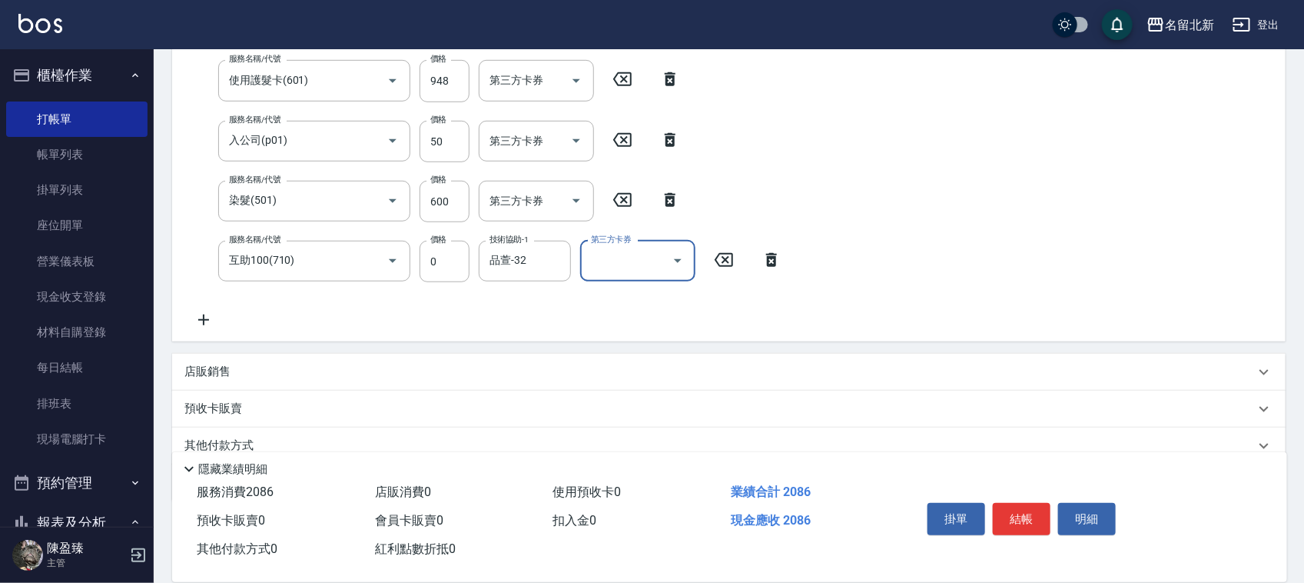
scroll to position [431, 0]
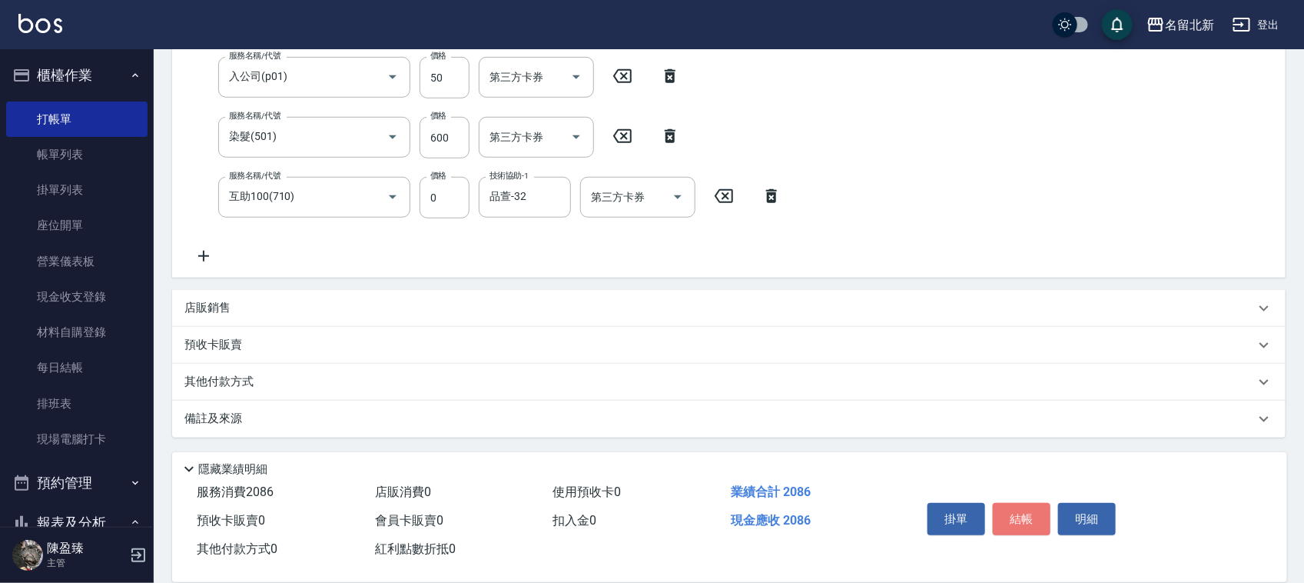
drag, startPoint x: 1032, startPoint y: 509, endPoint x: 1040, endPoint y: 508, distance: 8.5
click at [1034, 508] on button "結帳" at bounding box center [1022, 519] width 58 height 32
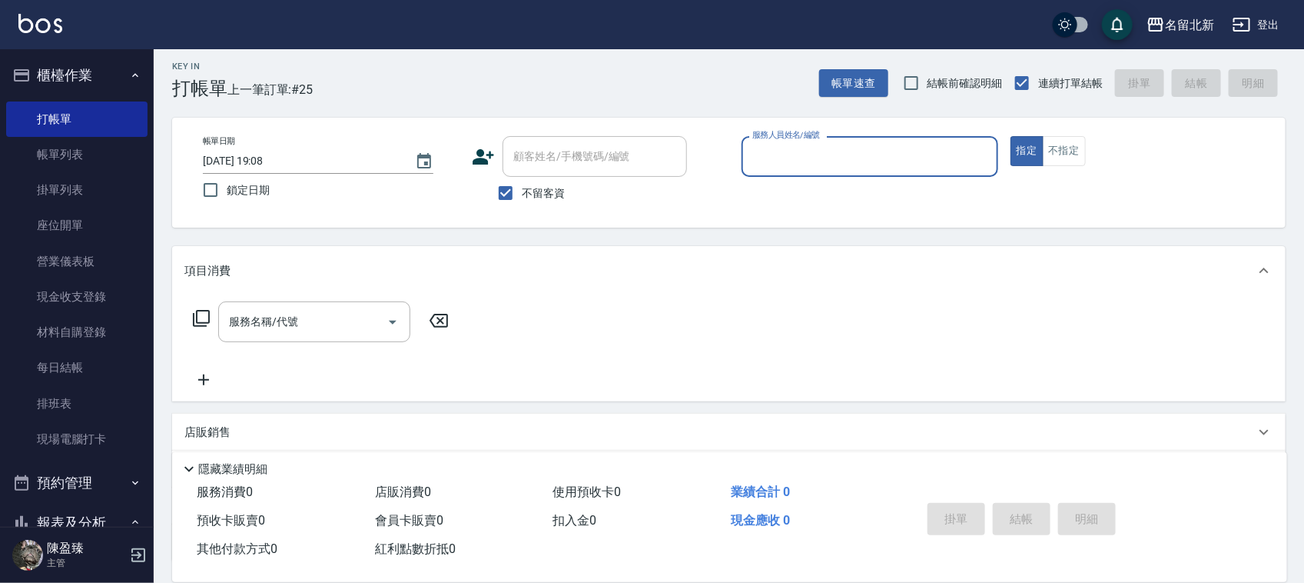
scroll to position [0, 0]
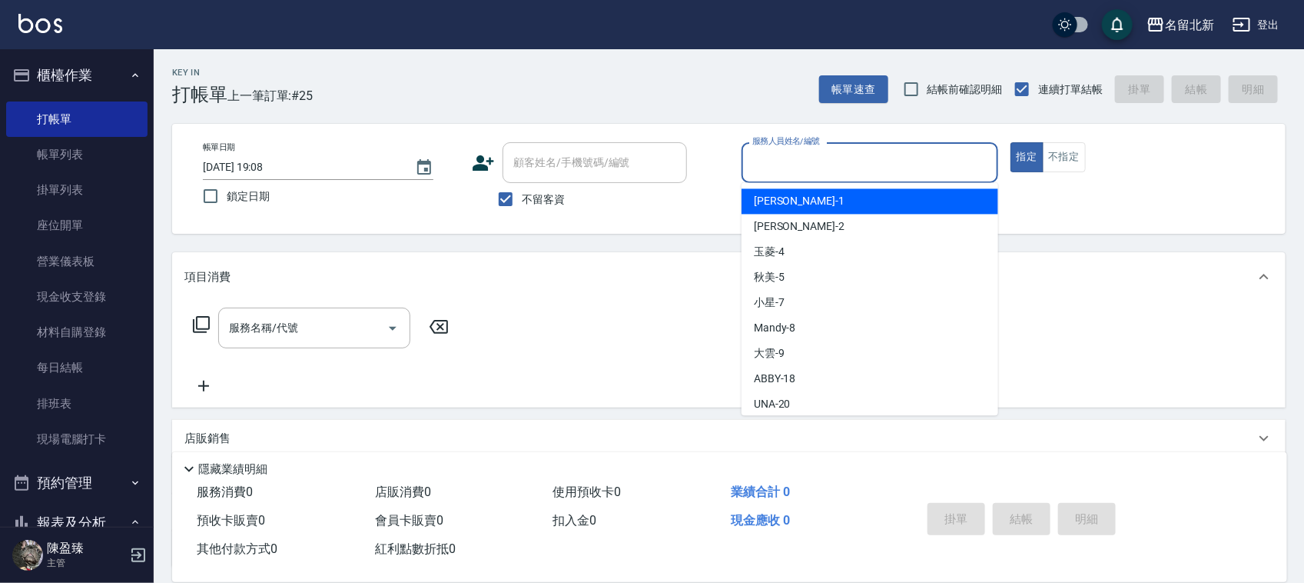
click at [912, 156] on input "服務人員姓名/編號" at bounding box center [870, 162] width 243 height 27
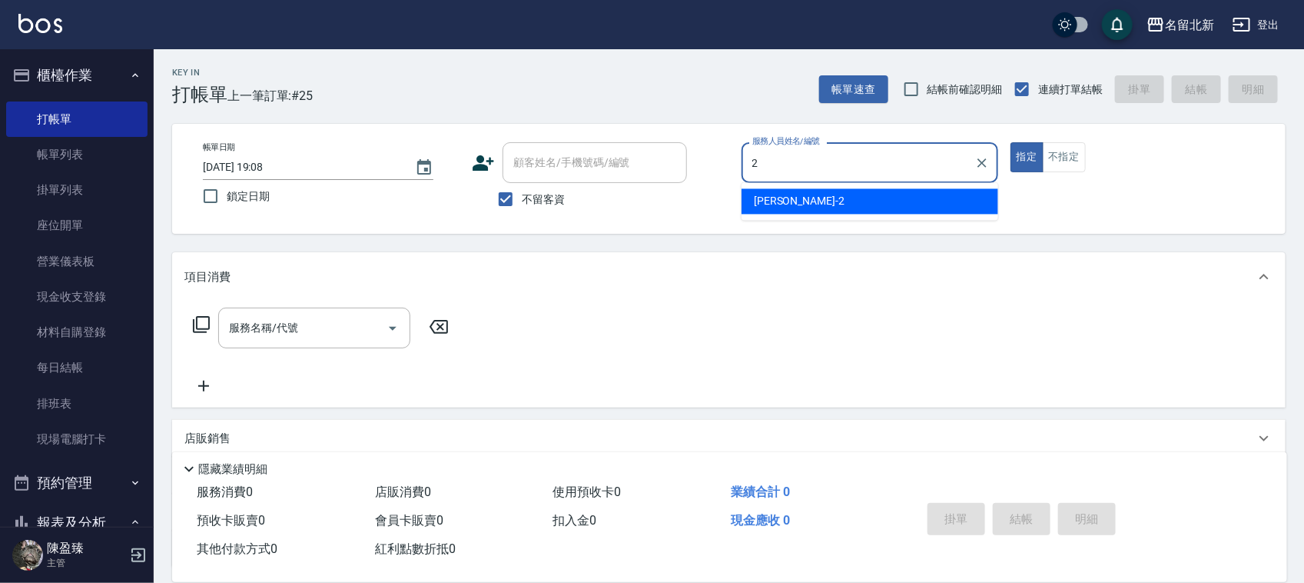
type input "詩芳-2"
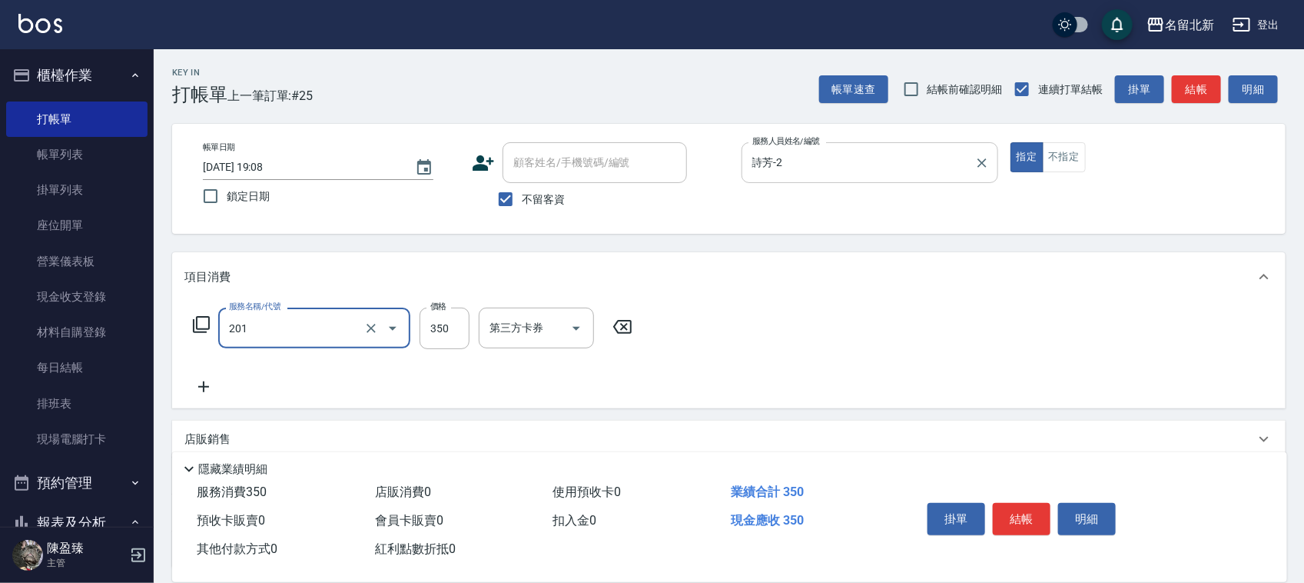
type input "一般洗髮(201)"
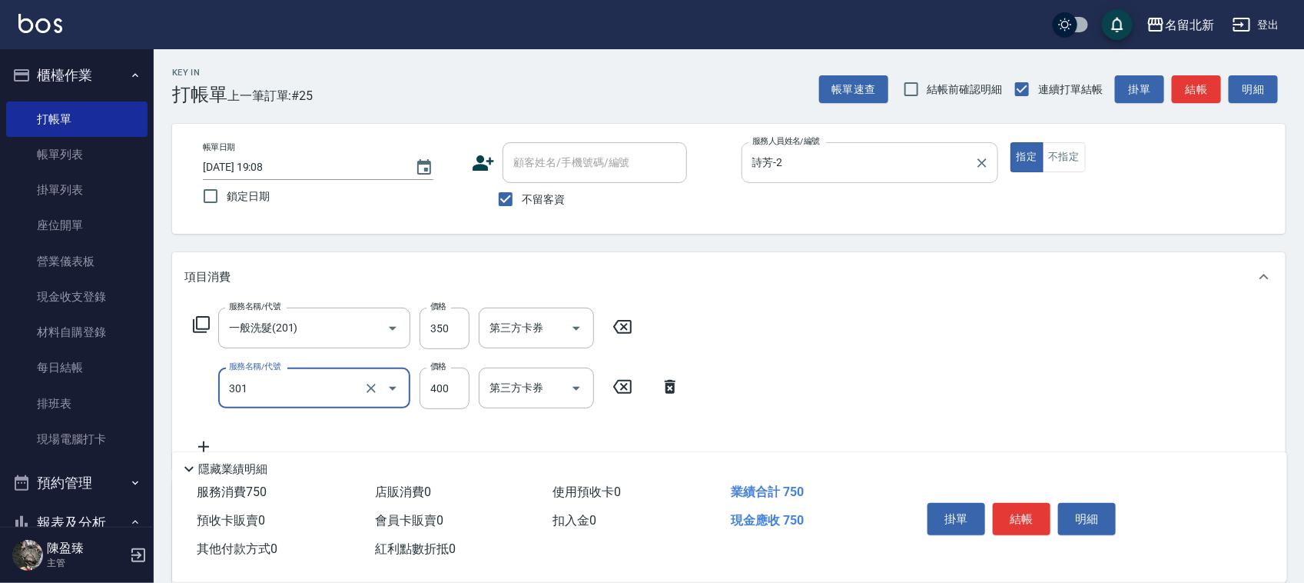
type input "造型剪髮(301)"
type input "364"
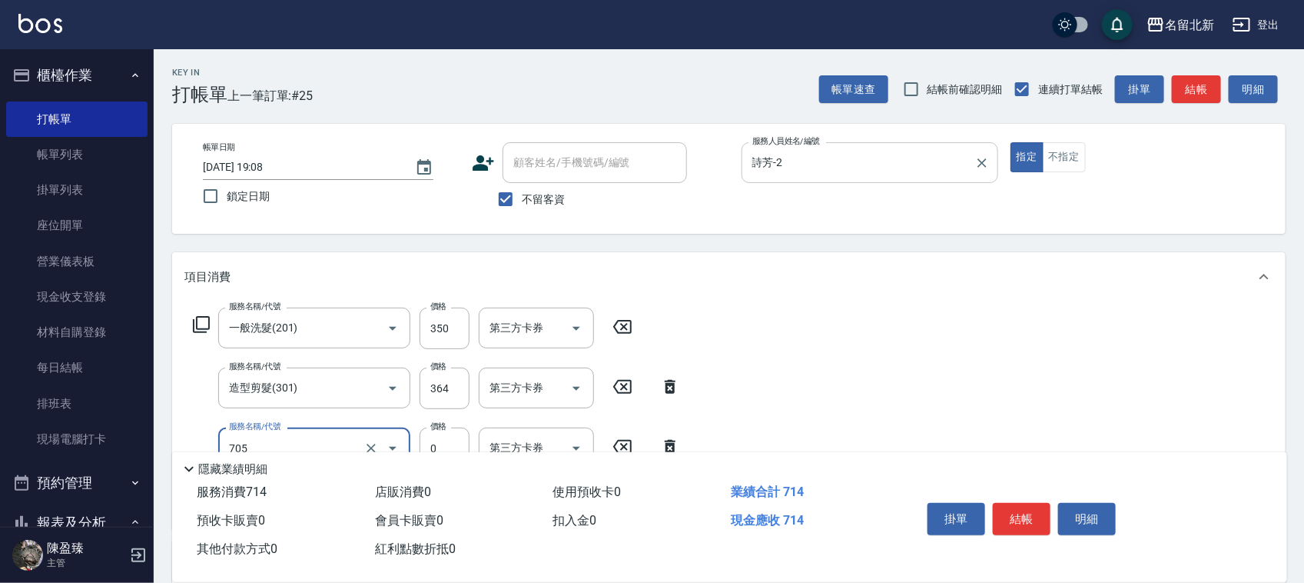
type input "互助50(705)"
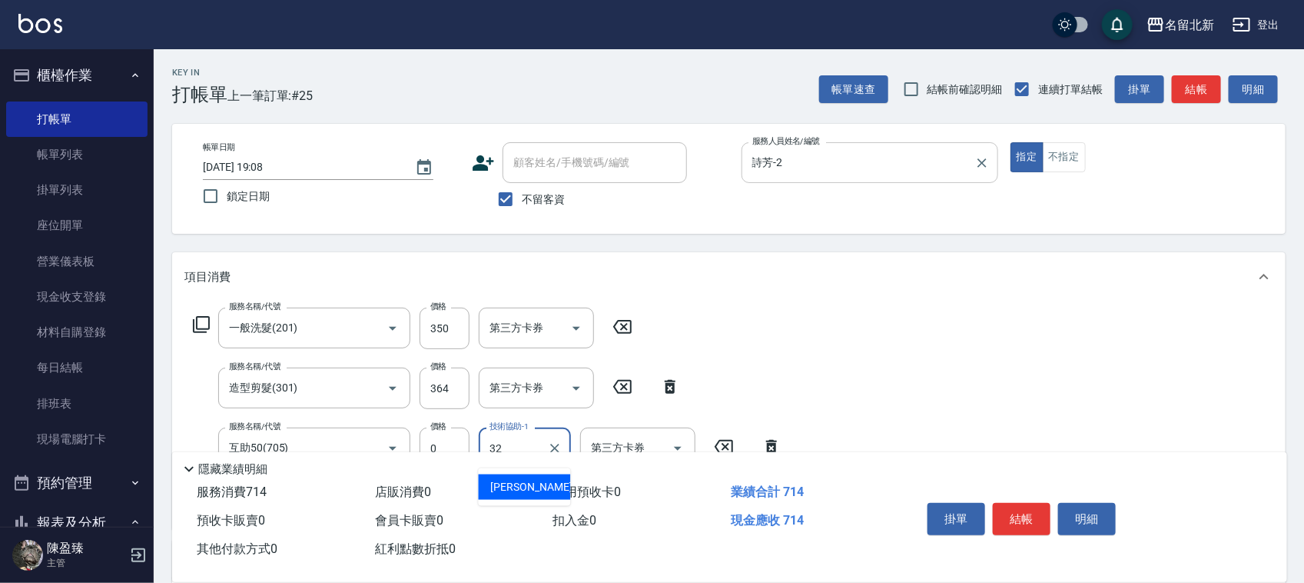
type input "品萱-32"
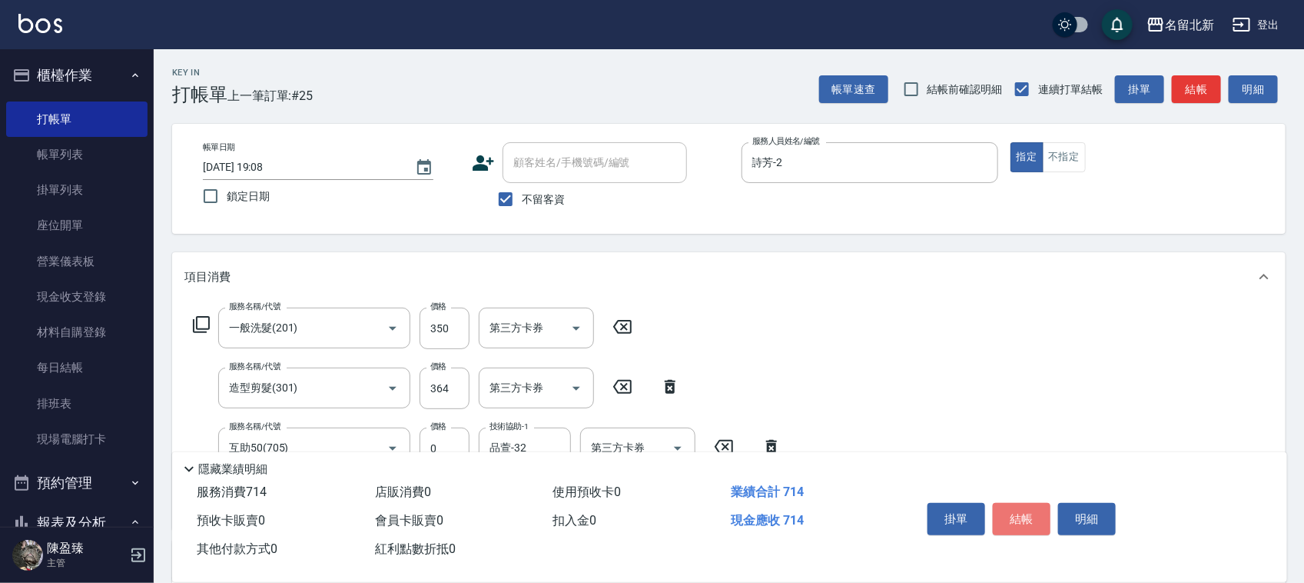
click at [1023, 503] on button "結帳" at bounding box center [1022, 519] width 58 height 32
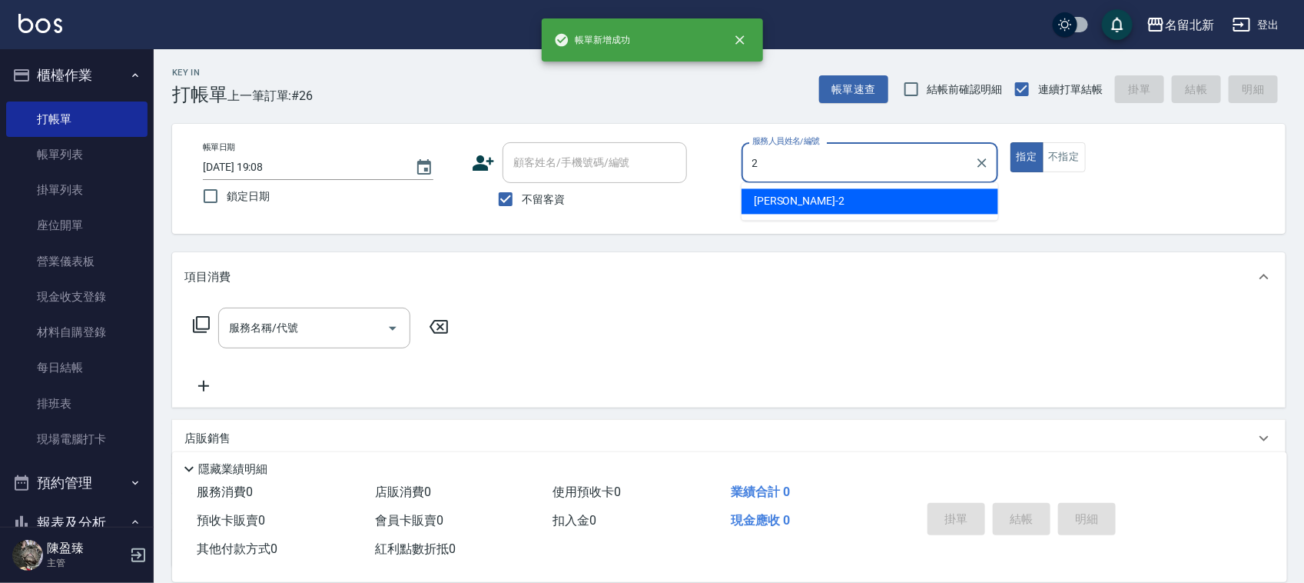
type input "詩芳-2"
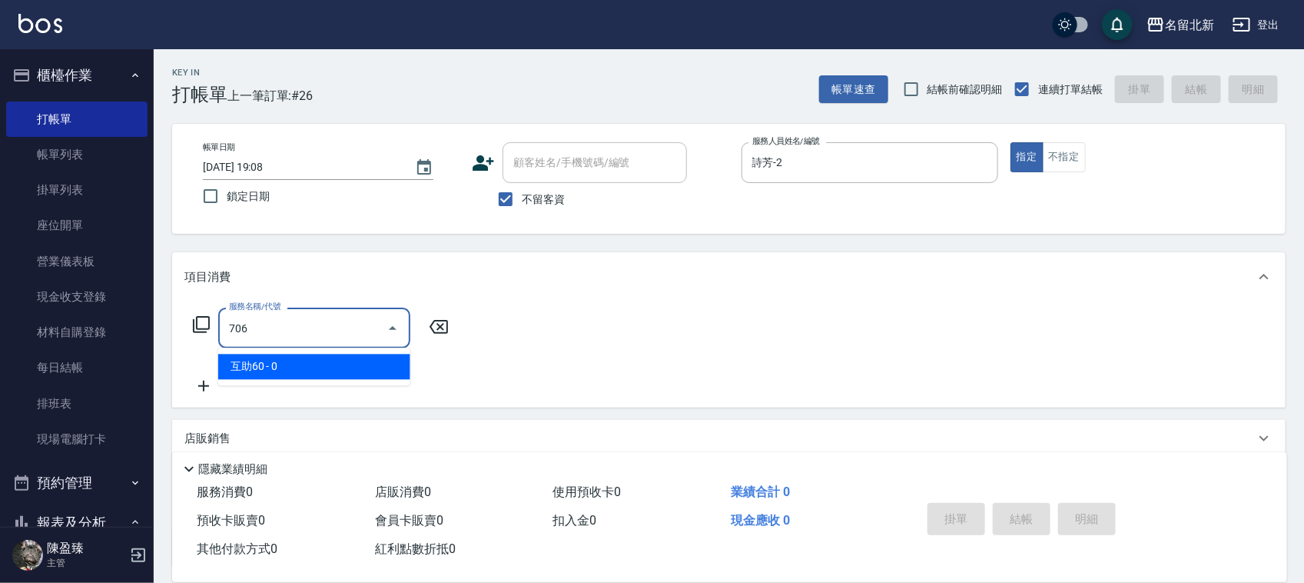
type input "互助60(706)"
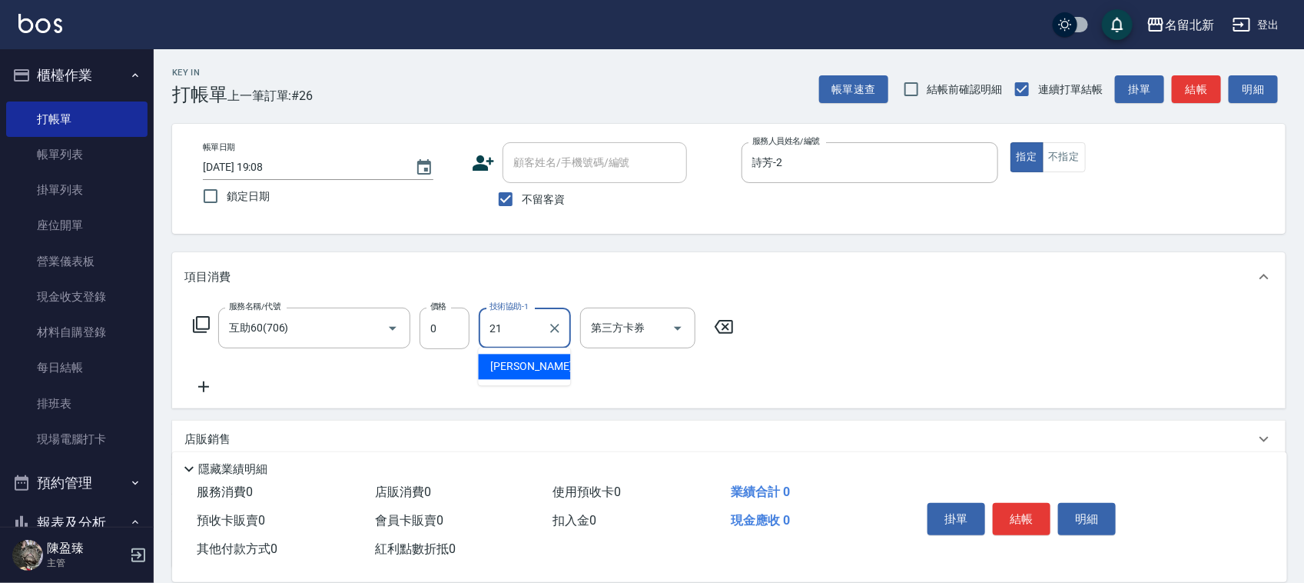
type input "[PERSON_NAME]-21"
click at [1023, 503] on button "結帳" at bounding box center [1022, 519] width 58 height 32
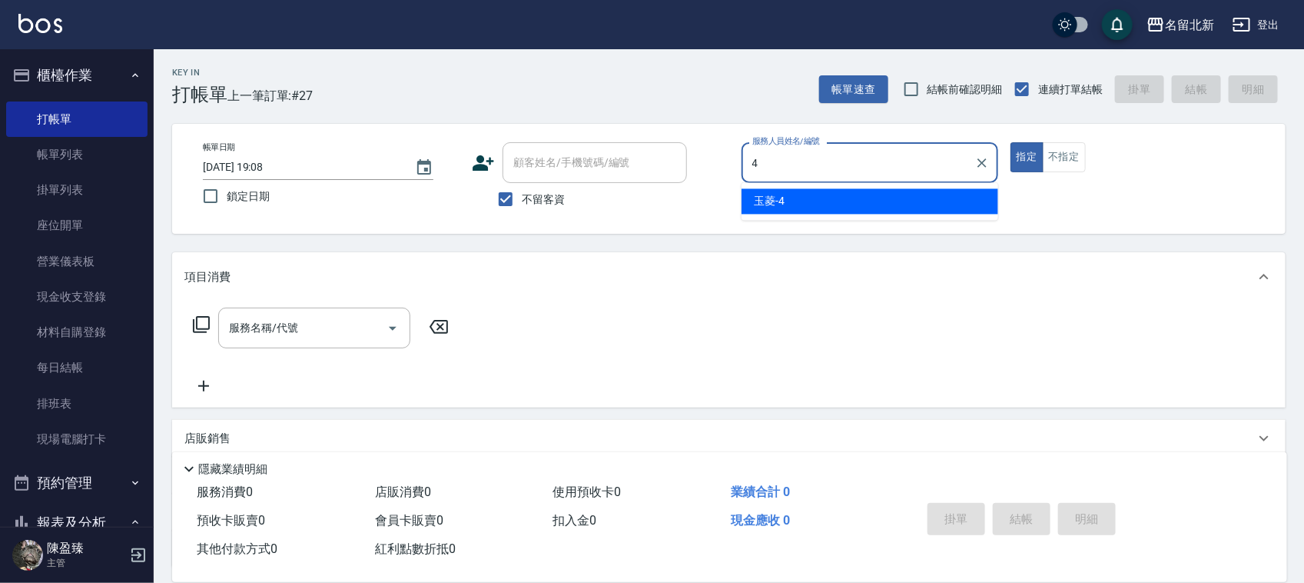
type input "玉菱-4"
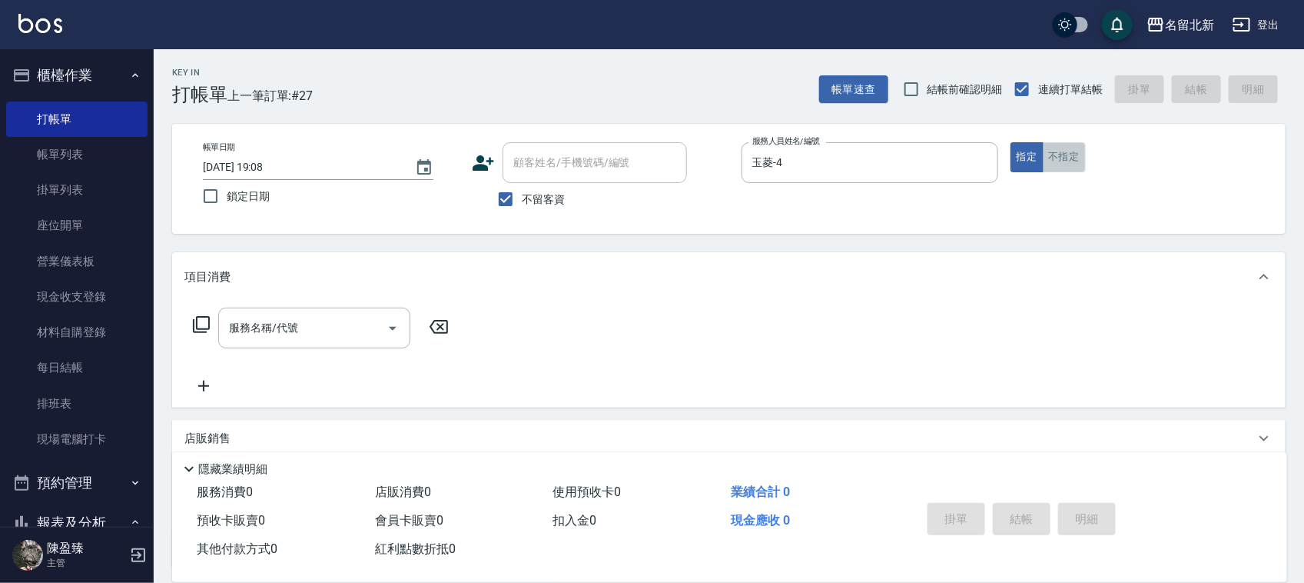
click at [1052, 167] on button "不指定" at bounding box center [1064, 157] width 43 height 30
click at [316, 329] on input "服務名稱/代號" at bounding box center [302, 327] width 155 height 27
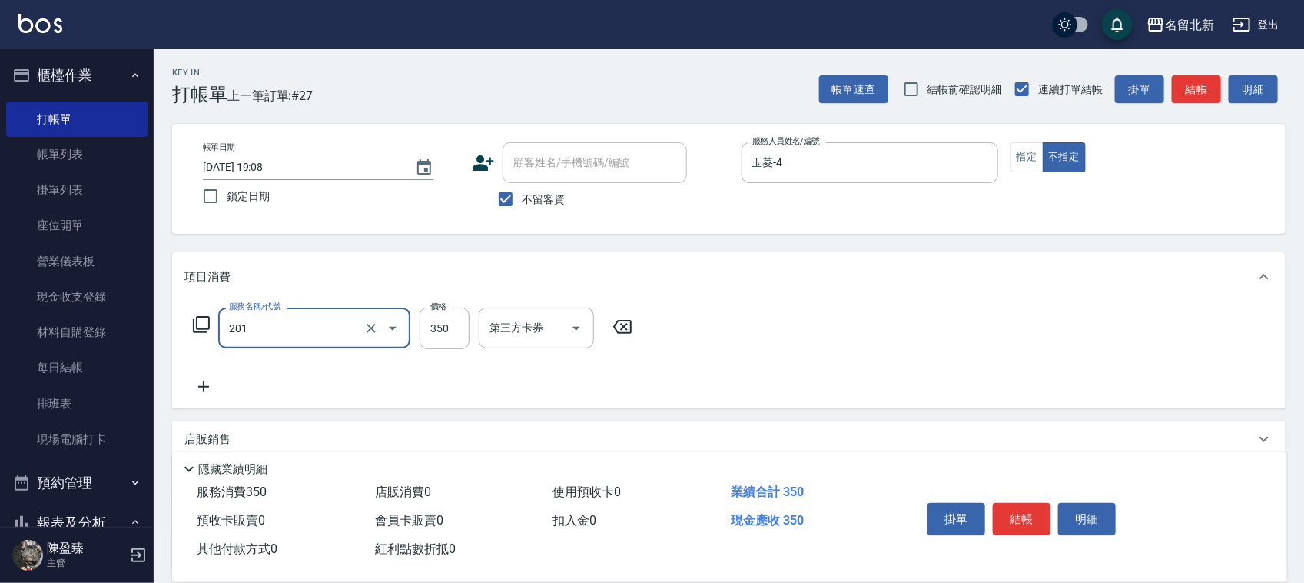
type input "一般洗髮(201)"
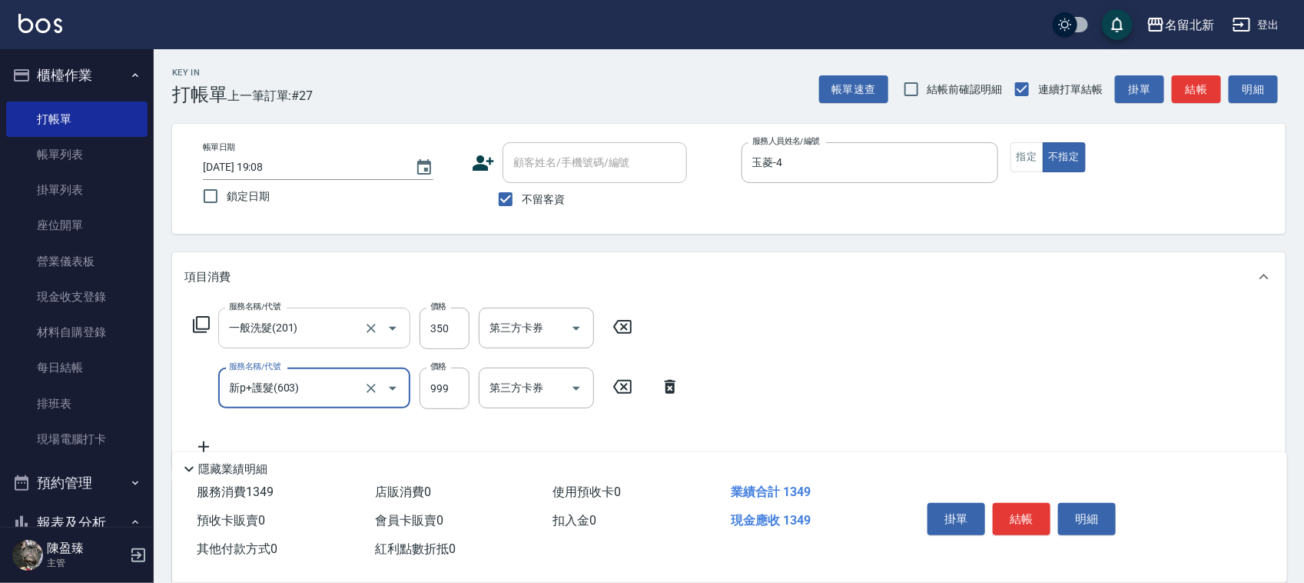
type input "新p+護髮(603)"
type input "1080"
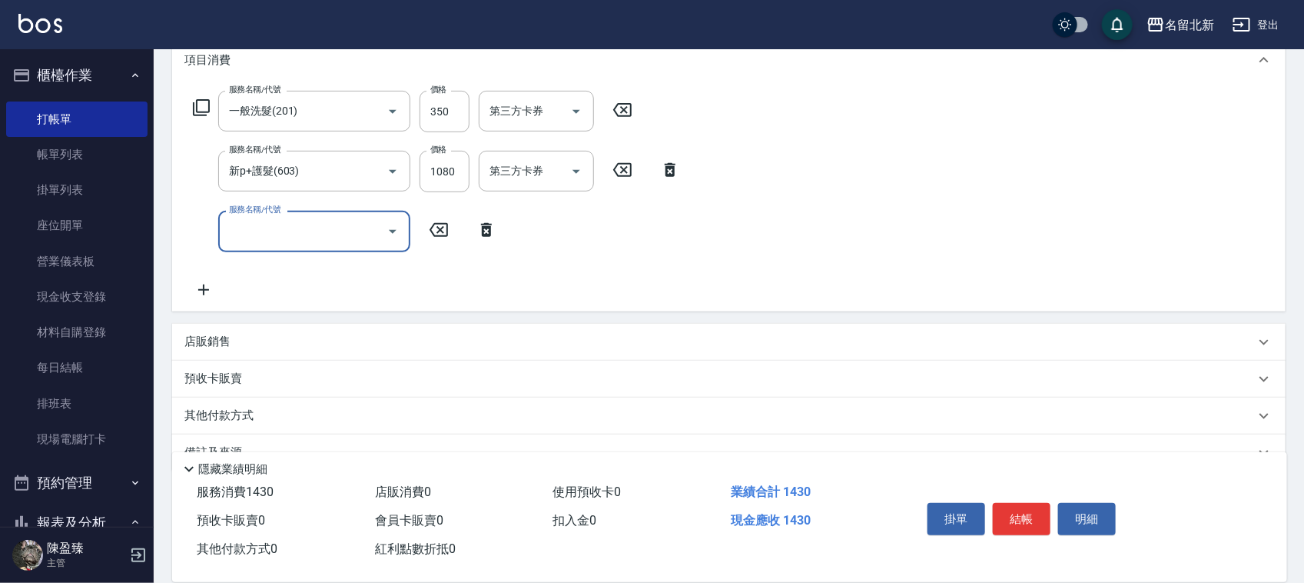
scroll to position [251, 0]
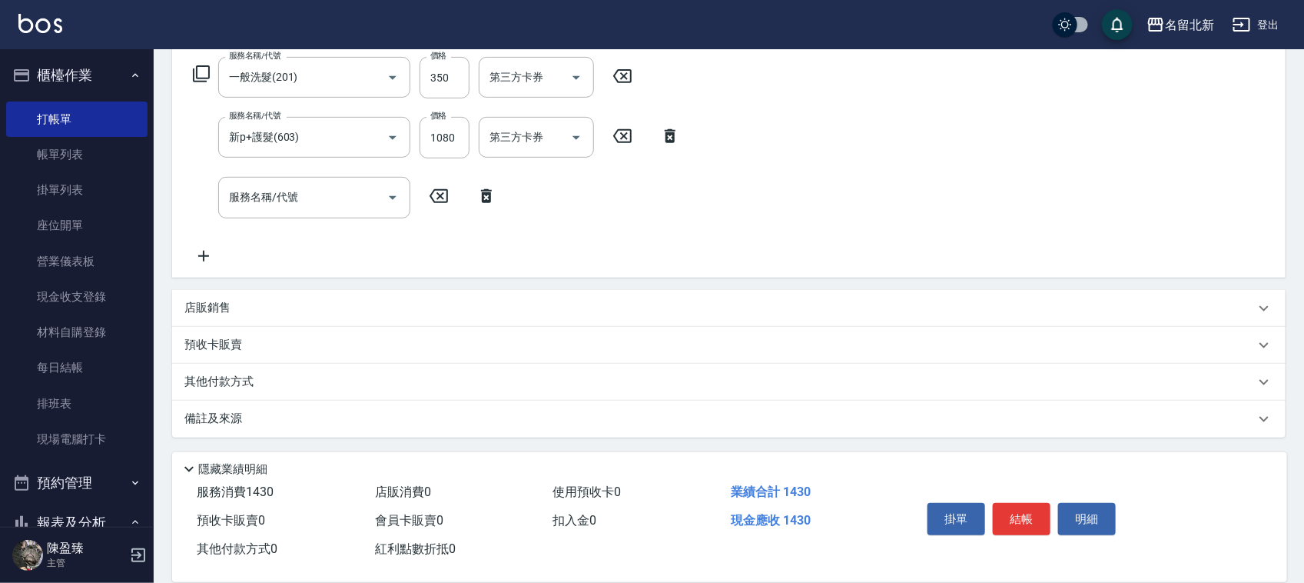
click at [244, 404] on div "備註及來源" at bounding box center [729, 418] width 1114 height 37
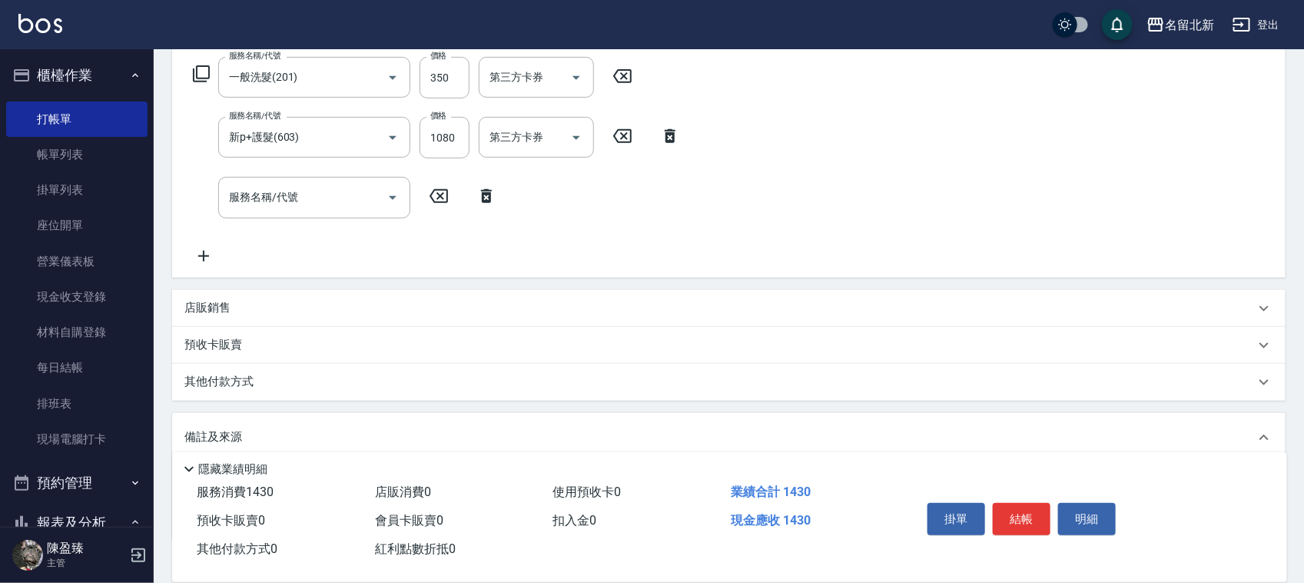
click at [232, 394] on div "其他付款方式" at bounding box center [729, 382] width 1114 height 37
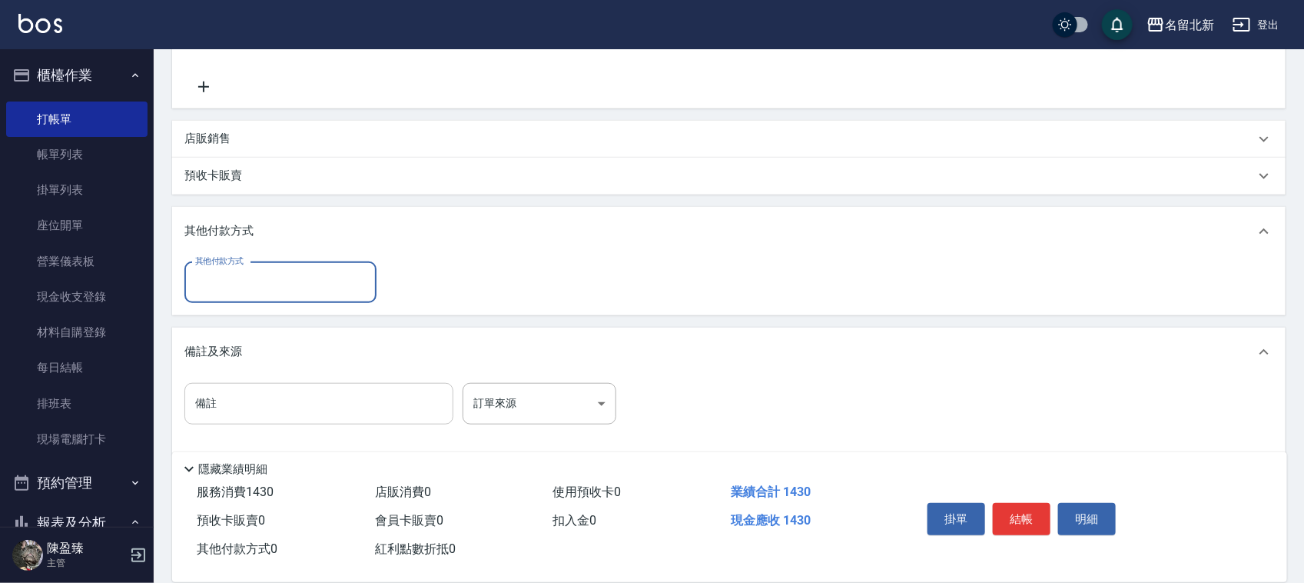
scroll to position [438, 0]
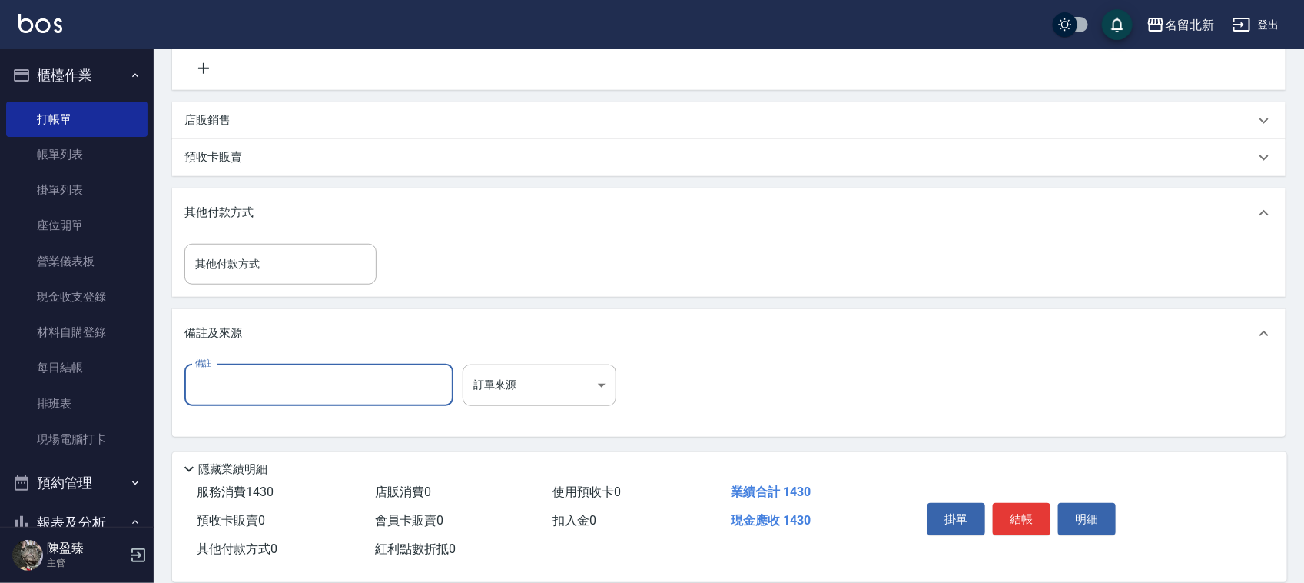
drag, startPoint x: 215, startPoint y: 366, endPoint x: 213, endPoint y: 289, distance: 76.9
click at [213, 360] on div "備註 備註 訂單來源 ​ 訂單來源" at bounding box center [729, 397] width 1114 height 78
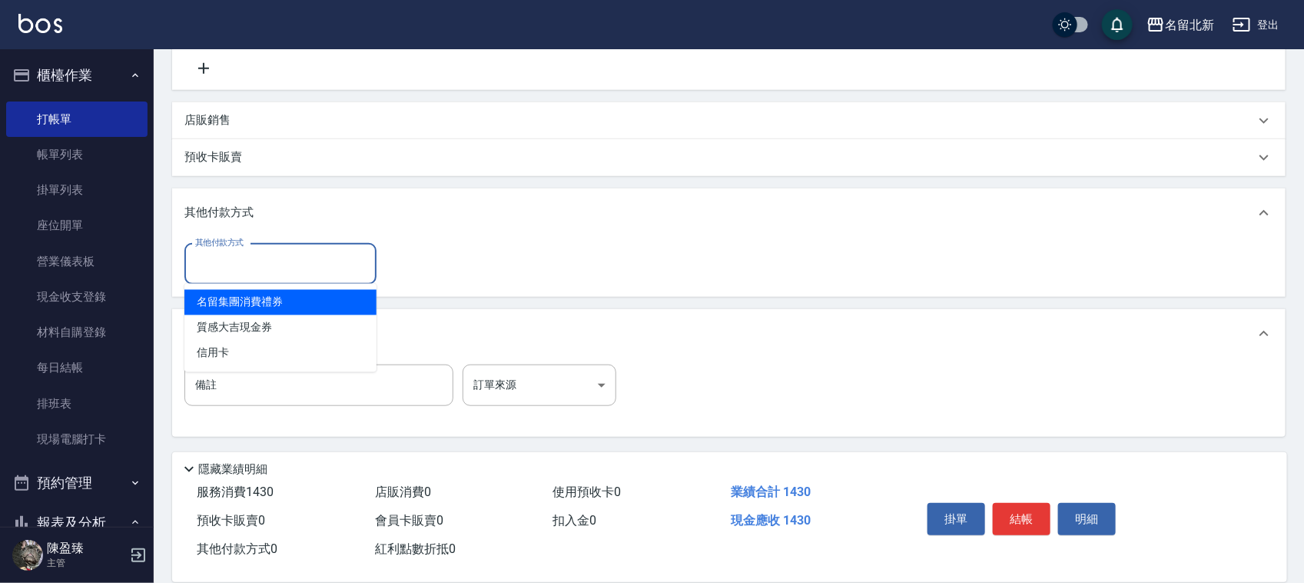
drag, startPoint x: 217, startPoint y: 274, endPoint x: 235, endPoint y: 304, distance: 35.9
click at [217, 277] on input "其他付款方式" at bounding box center [280, 264] width 178 height 27
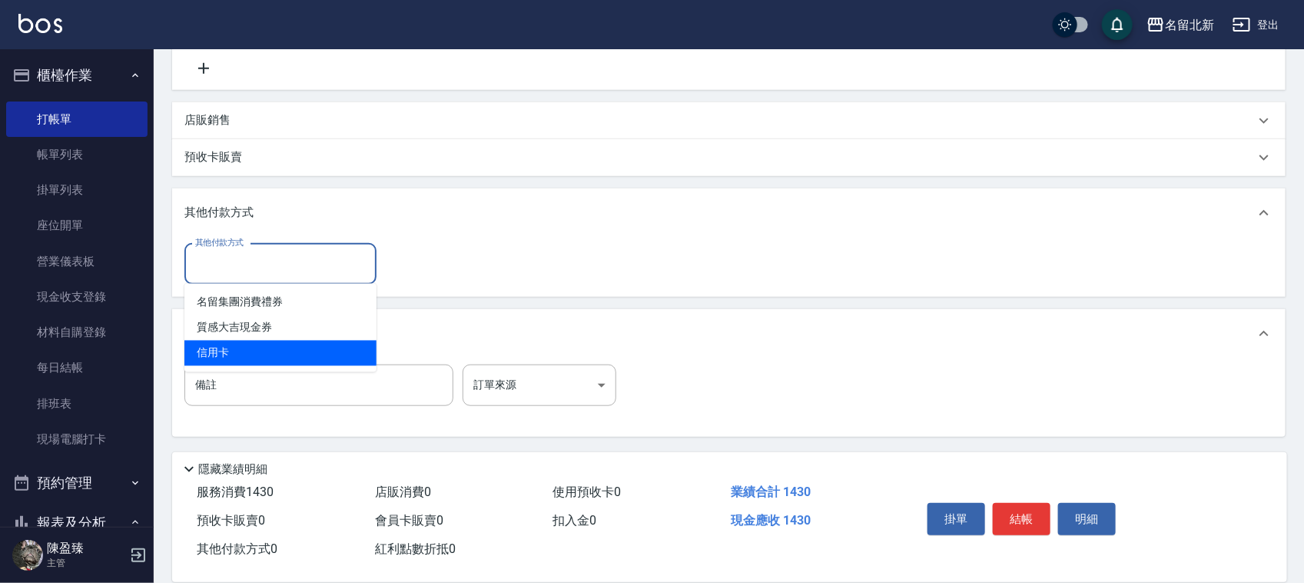
click at [246, 344] on span "信用卡" at bounding box center [280, 353] width 192 height 25
type input "信用卡"
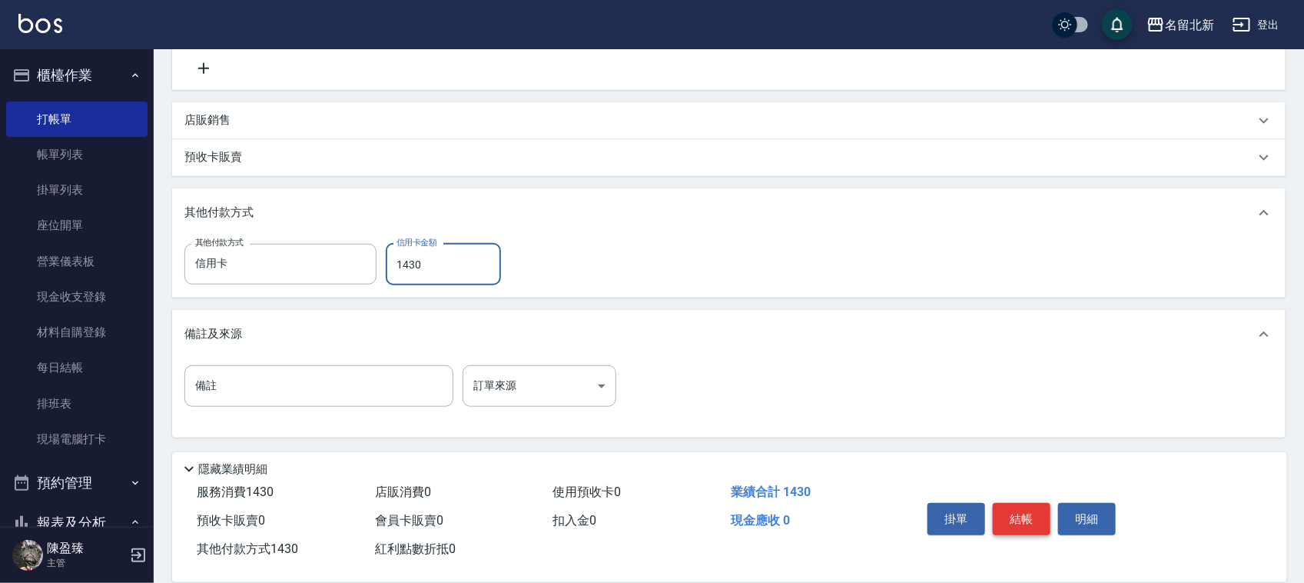
type input "1430"
click at [1019, 506] on button "結帳" at bounding box center [1022, 519] width 58 height 32
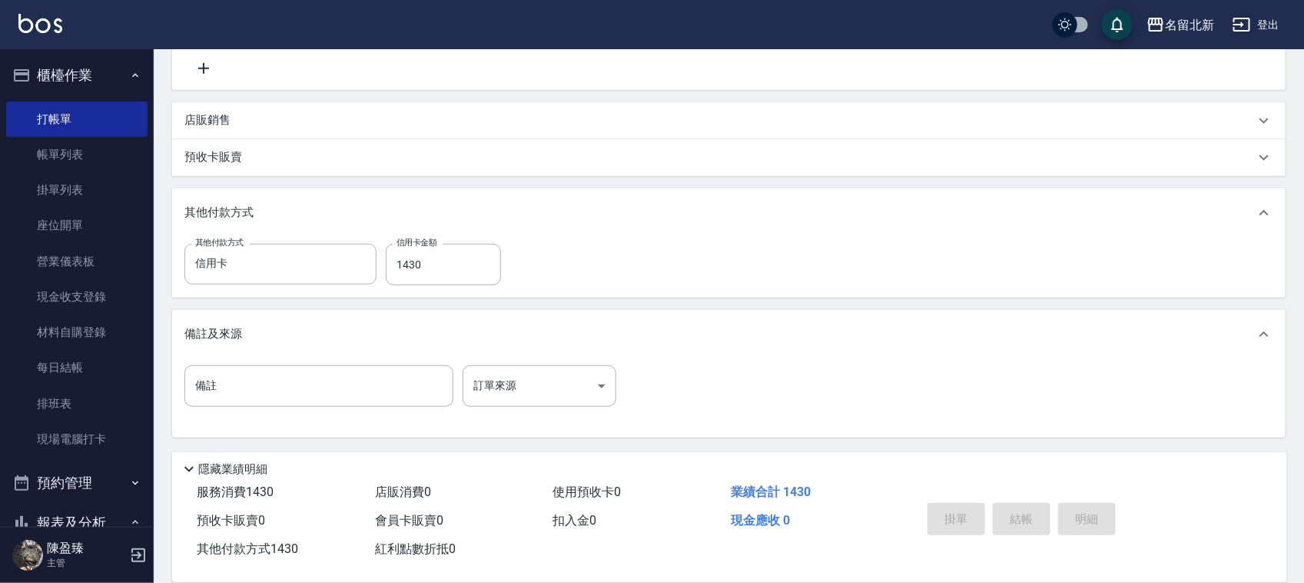
type input "[DATE] 19:09"
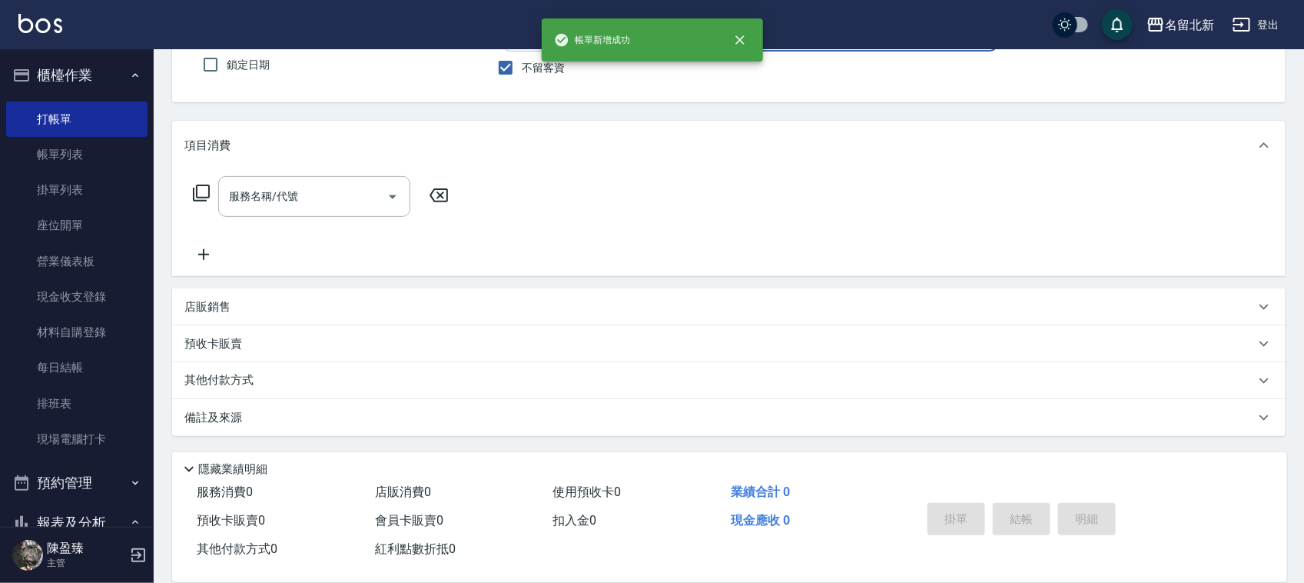
scroll to position [0, 0]
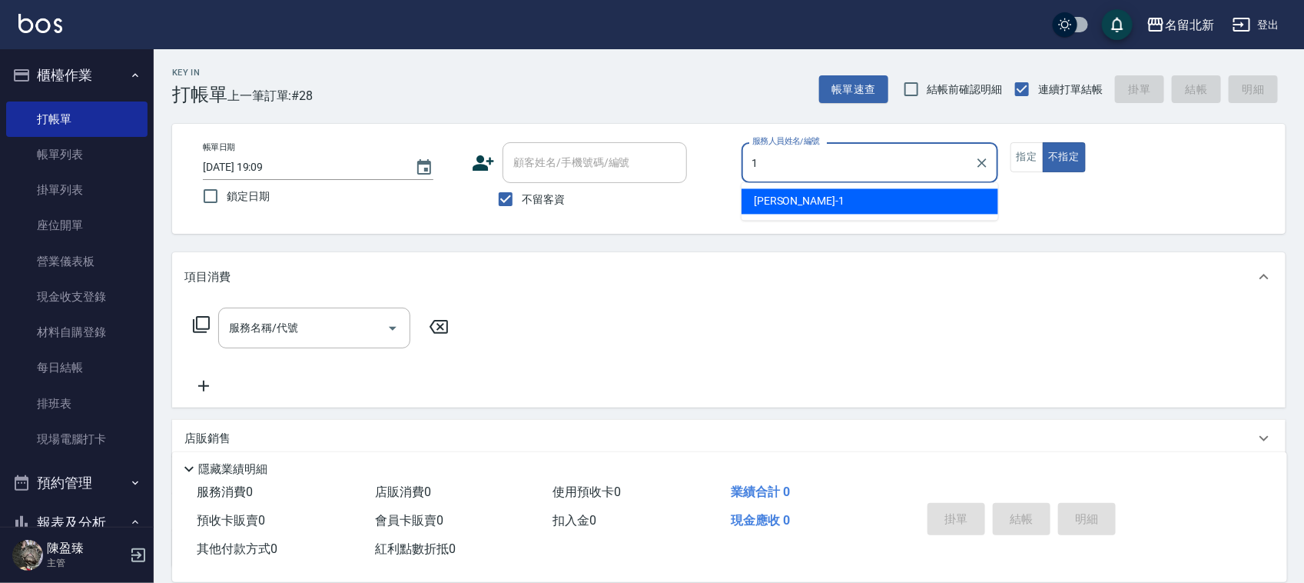
type input "1"
type button "false"
type input "[PERSON_NAME]-1"
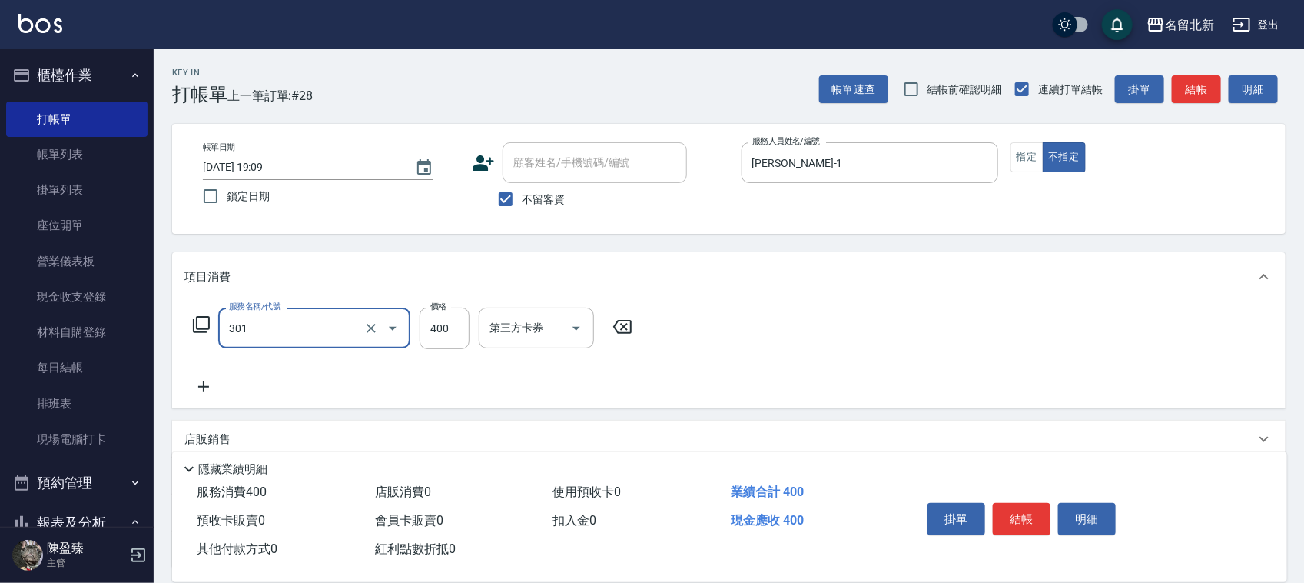
type input "造型剪髮(301)"
type input "388"
click at [1019, 505] on button "結帳" at bounding box center [1022, 519] width 58 height 32
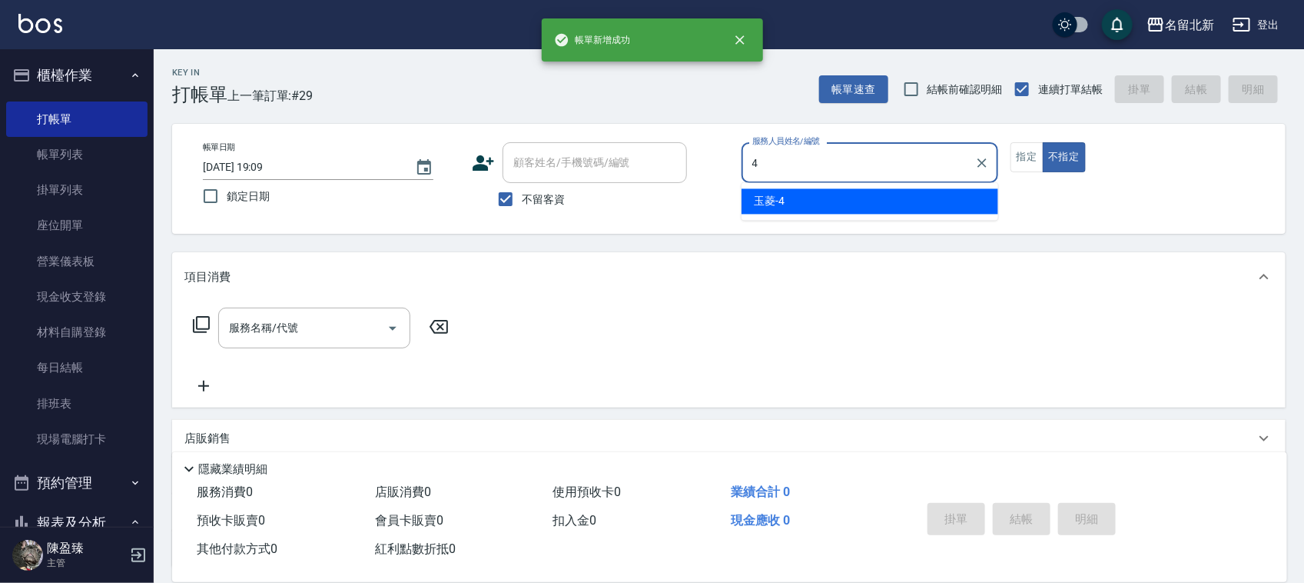
type input "玉菱-4"
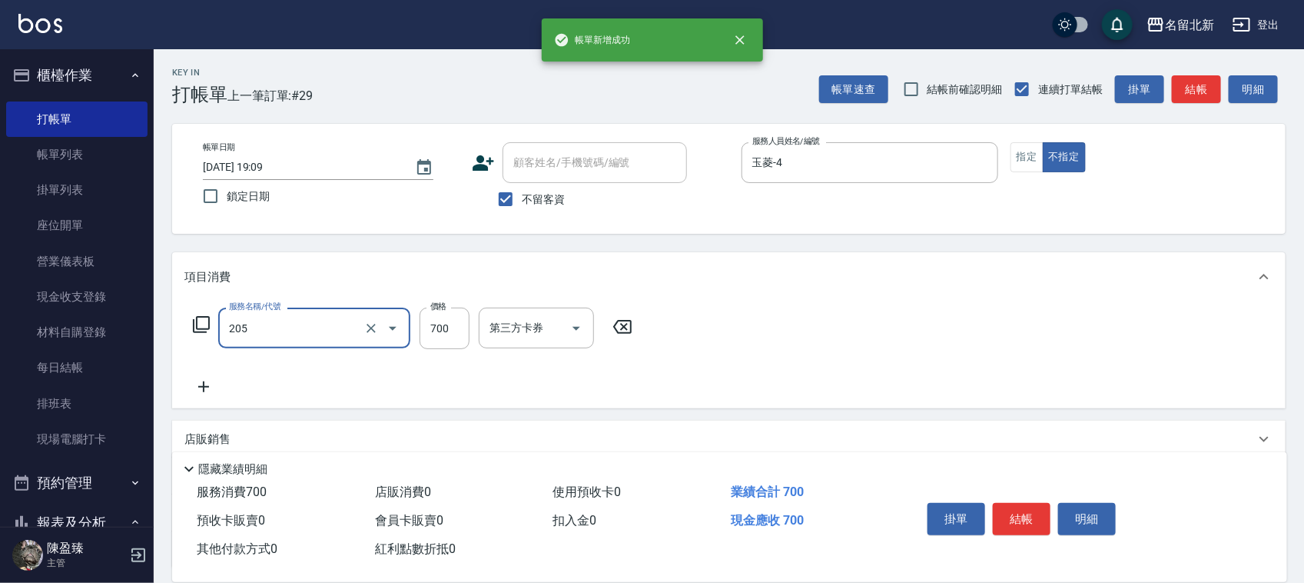
type input "精油+去角質洗(205)"
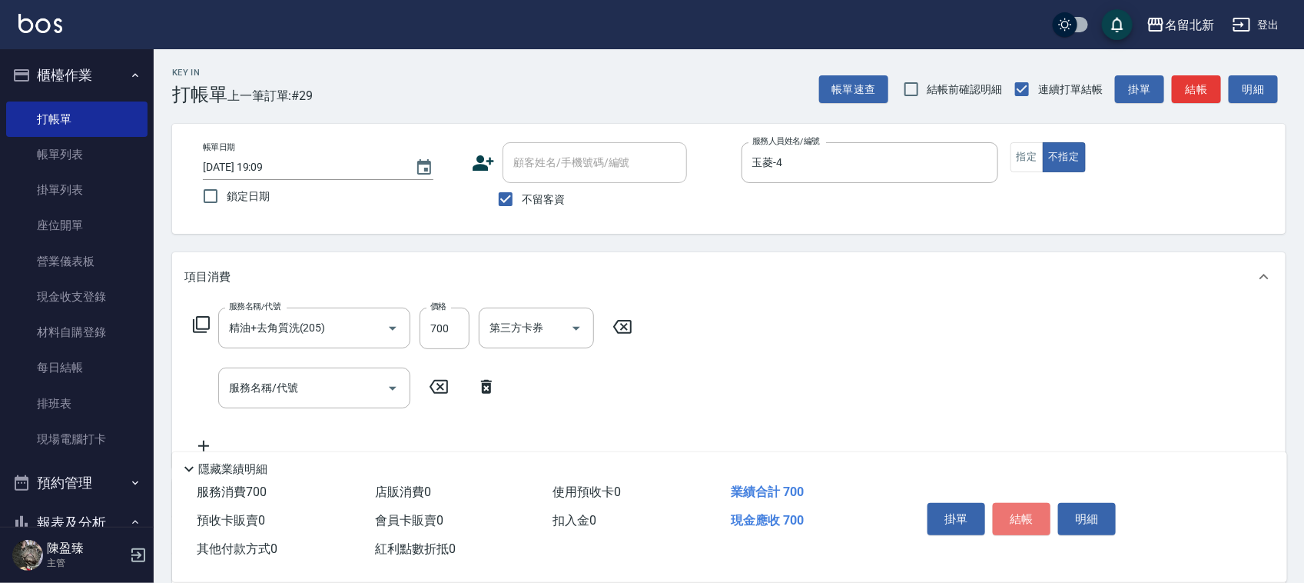
click at [1019, 505] on button "結帳" at bounding box center [1022, 519] width 58 height 32
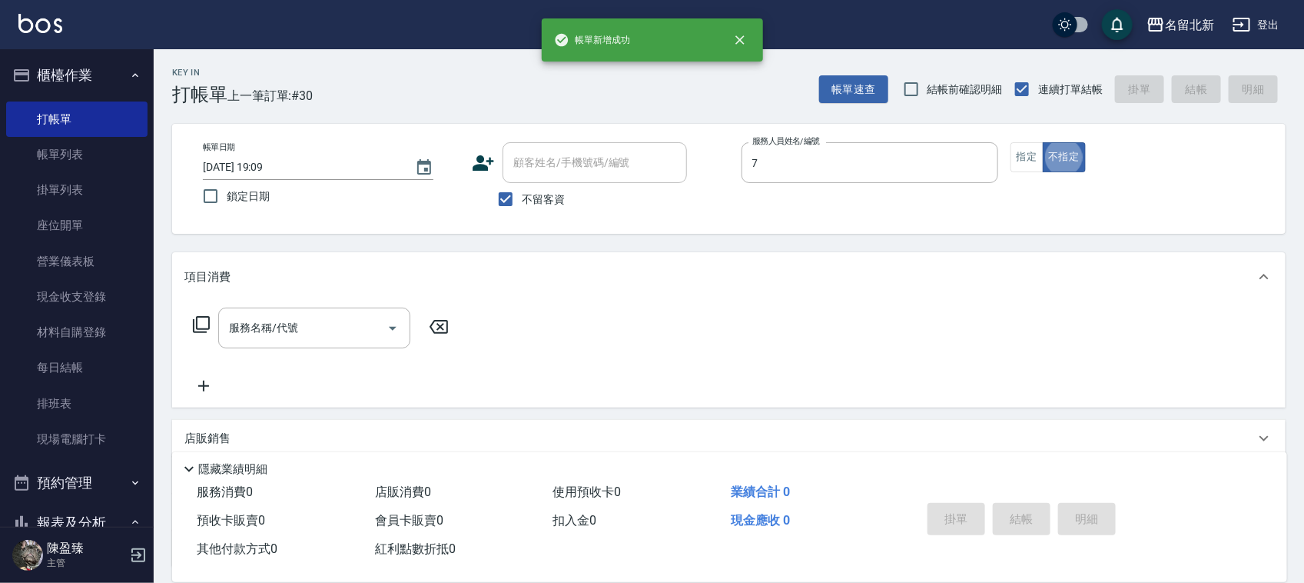
type input "小星-7"
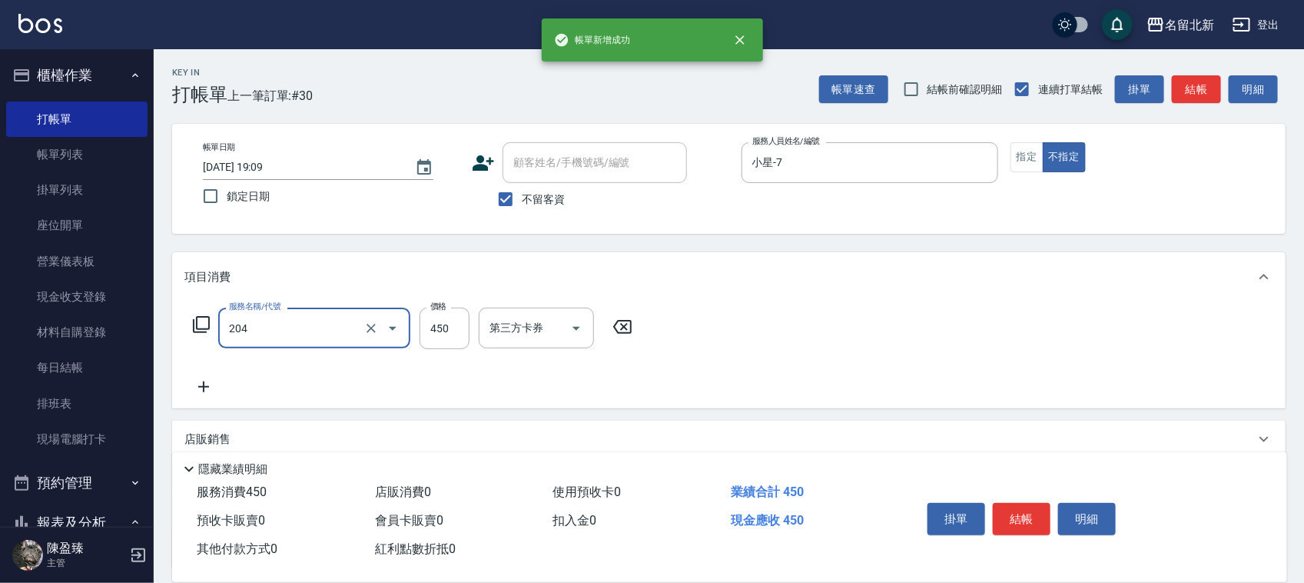
type input "髮質調理洗髮(204)"
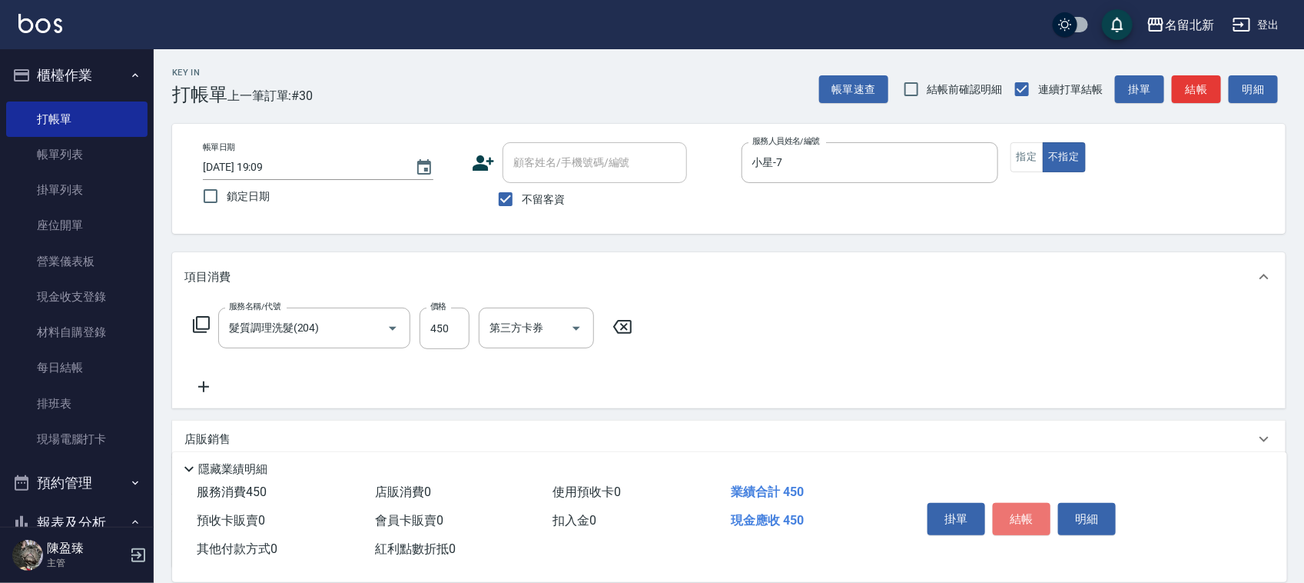
drag, startPoint x: 1019, startPoint y: 504, endPoint x: 858, endPoint y: 510, distance: 160.7
click at [1019, 505] on button "結帳" at bounding box center [1022, 519] width 58 height 32
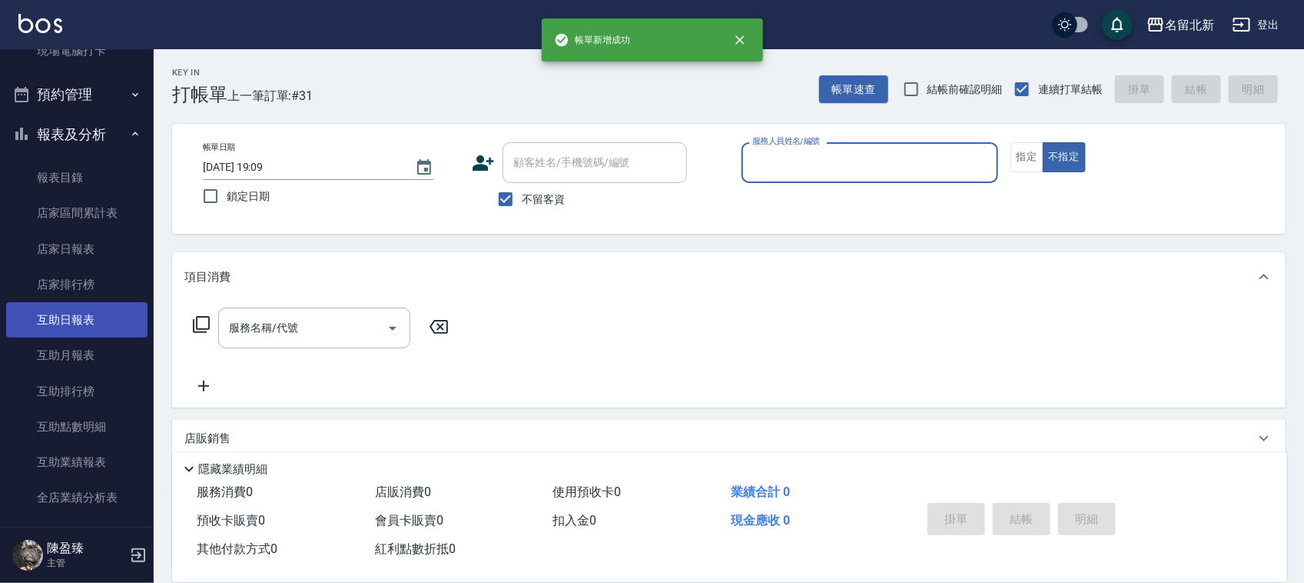
scroll to position [384, 0]
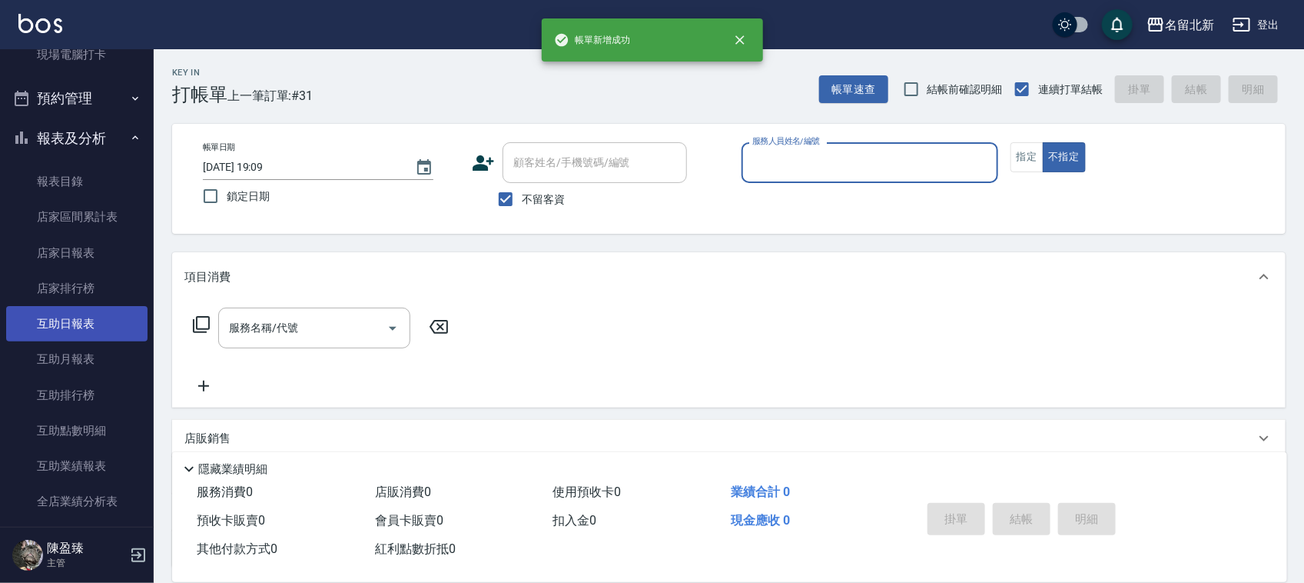
click at [94, 312] on link "互助日報表" at bounding box center [76, 323] width 141 height 35
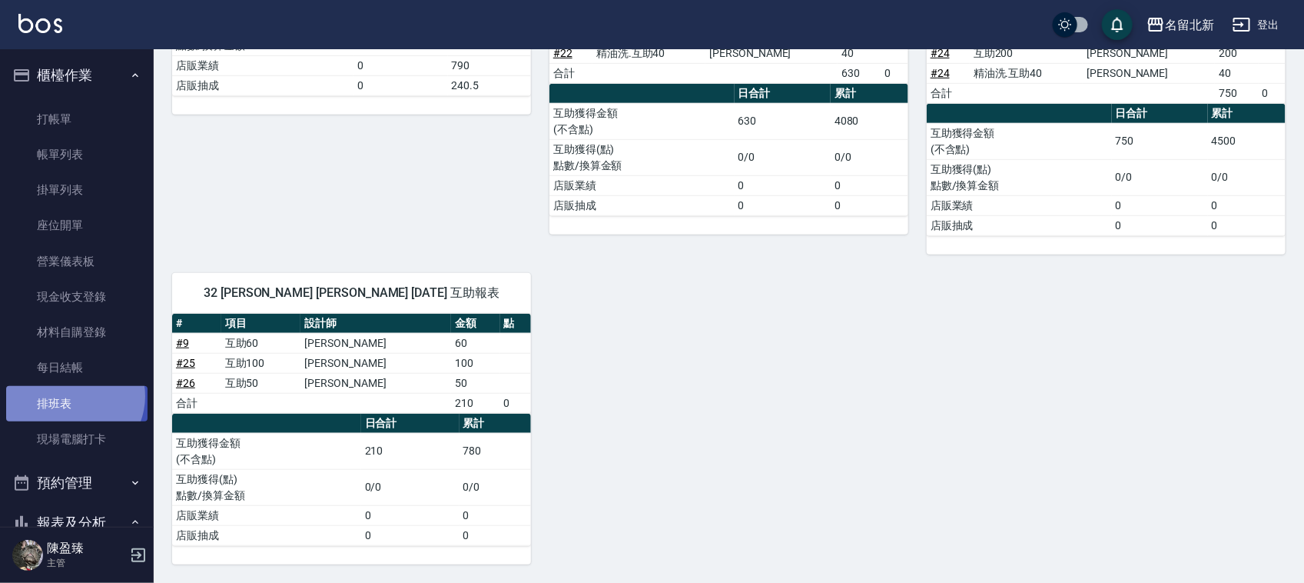
click at [74, 397] on link "排班表" at bounding box center [76, 403] width 141 height 35
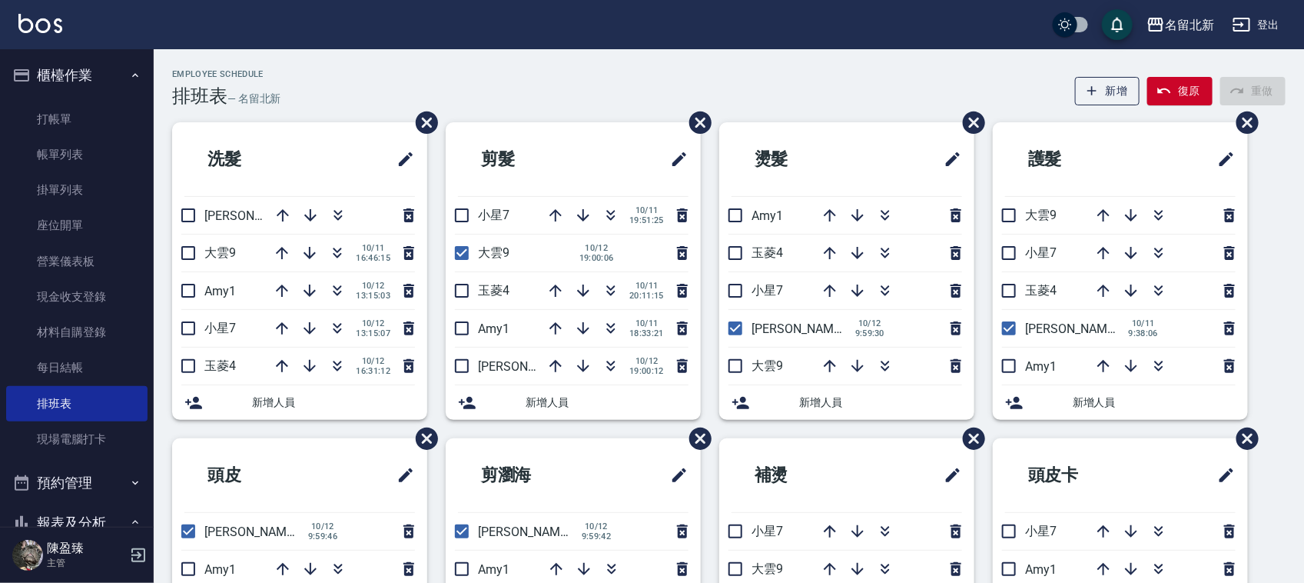
drag, startPoint x: 184, startPoint y: 254, endPoint x: 224, endPoint y: 268, distance: 41.6
click at [187, 254] on input "checkbox" at bounding box center [188, 253] width 32 height 32
checkbox input "true"
click at [740, 329] on input "checkbox" at bounding box center [735, 328] width 32 height 32
checkbox input "false"
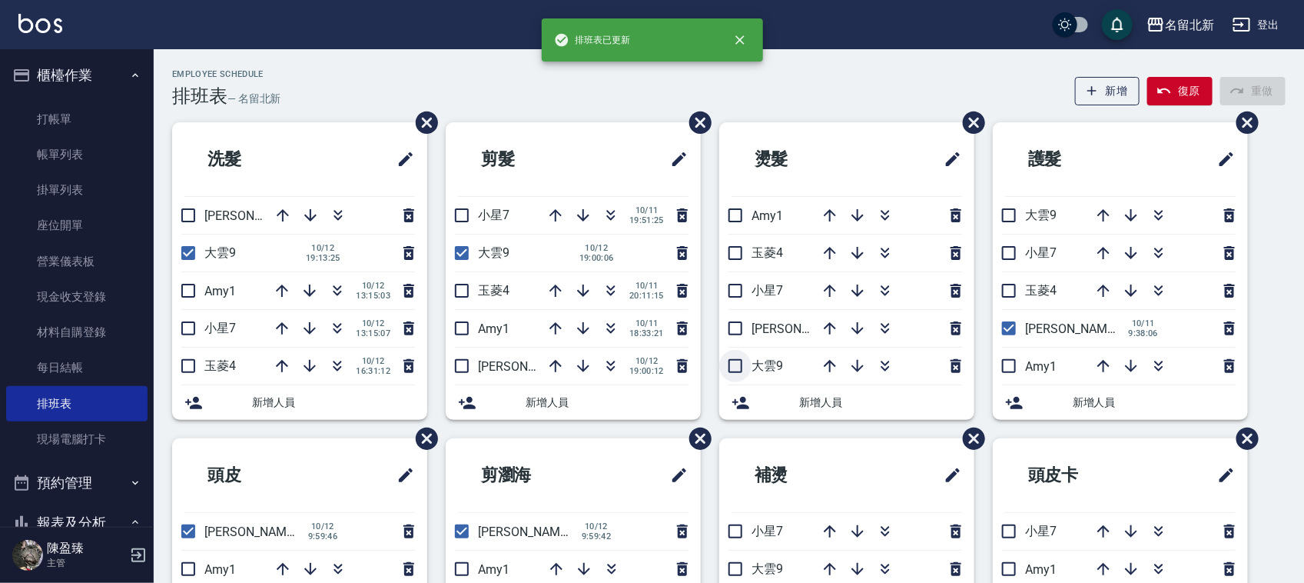
click at [731, 357] on input "checkbox" at bounding box center [735, 366] width 32 height 32
checkbox input "true"
click at [1009, 217] on input "checkbox" at bounding box center [1009, 215] width 32 height 32
checkbox input "true"
click at [1015, 334] on input "checkbox" at bounding box center [1009, 328] width 32 height 32
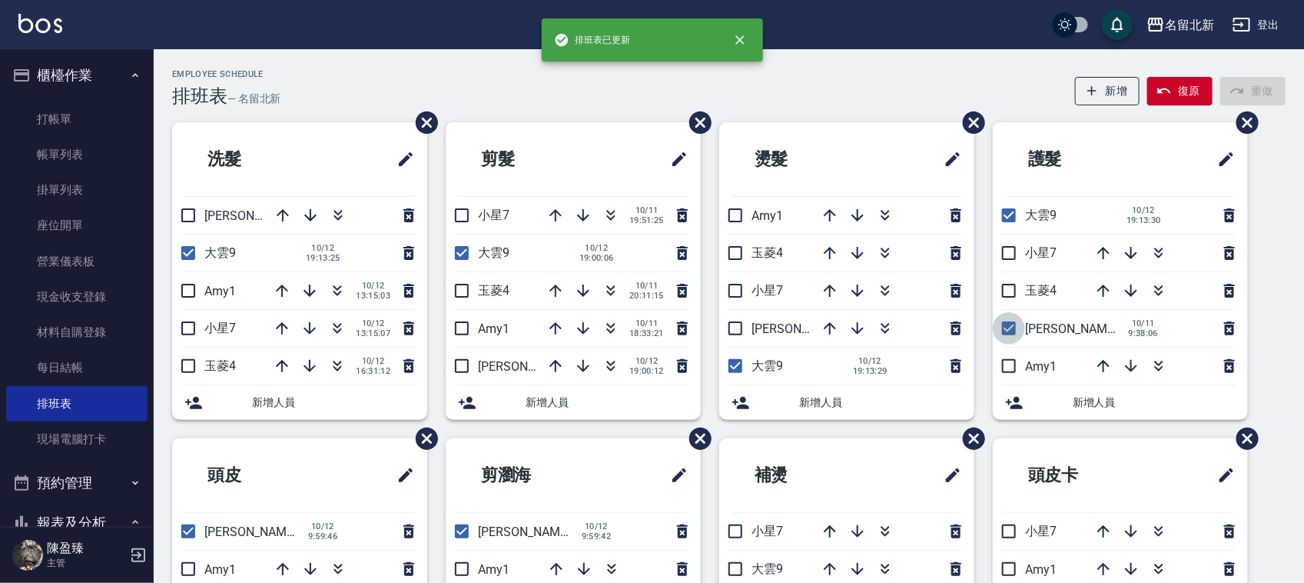
checkbox input "false"
